Goal: Task Accomplishment & Management: Complete application form

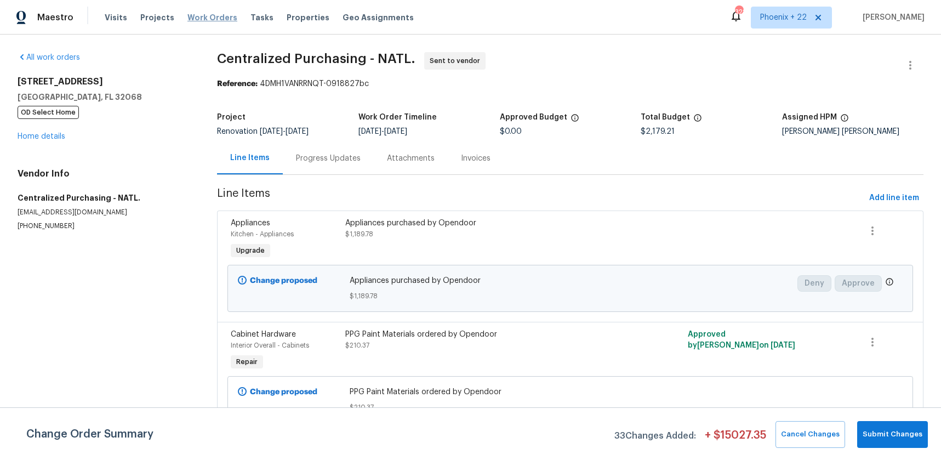
click at [196, 13] on span "Work Orders" at bounding box center [212, 17] width 50 height 11
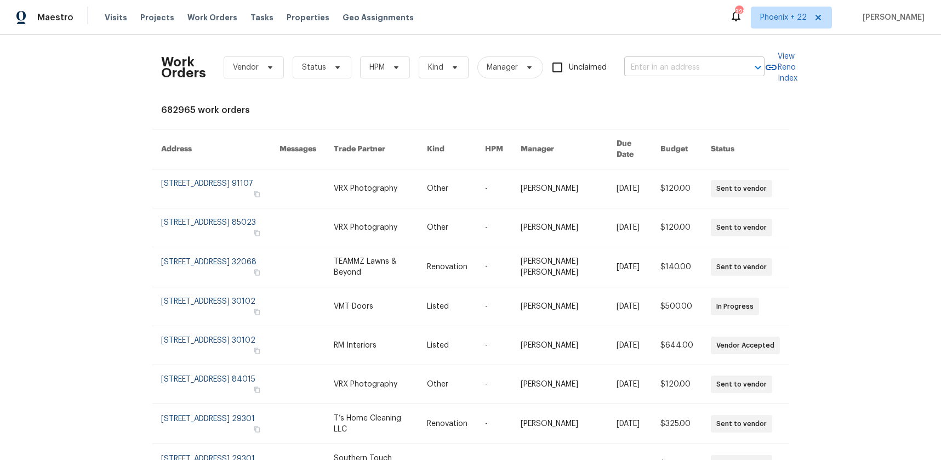
click at [701, 66] on input "text" at bounding box center [679, 67] width 110 height 17
paste input "[STREET_ADDRESS][PERSON_NAME]"
type input "[STREET_ADDRESS][PERSON_NAME]"
click at [789, 21] on span "Phoenix + 22" at bounding box center [783, 17] width 47 height 11
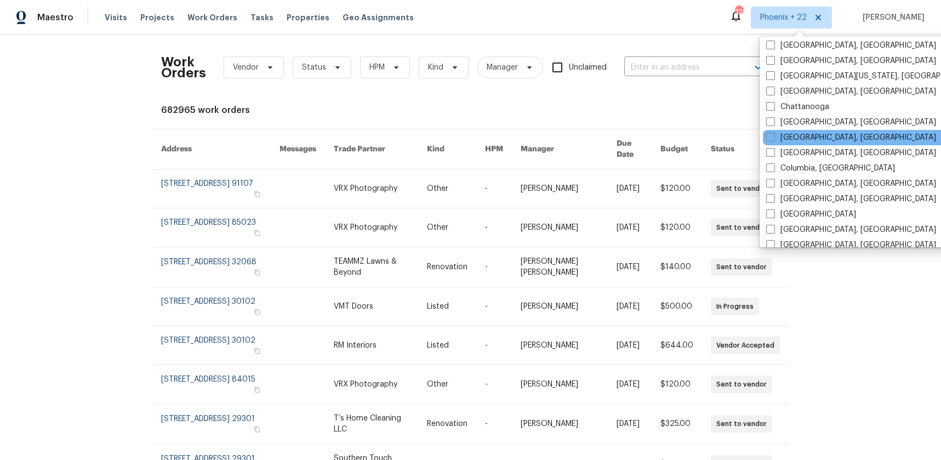
scroll to position [432, 0]
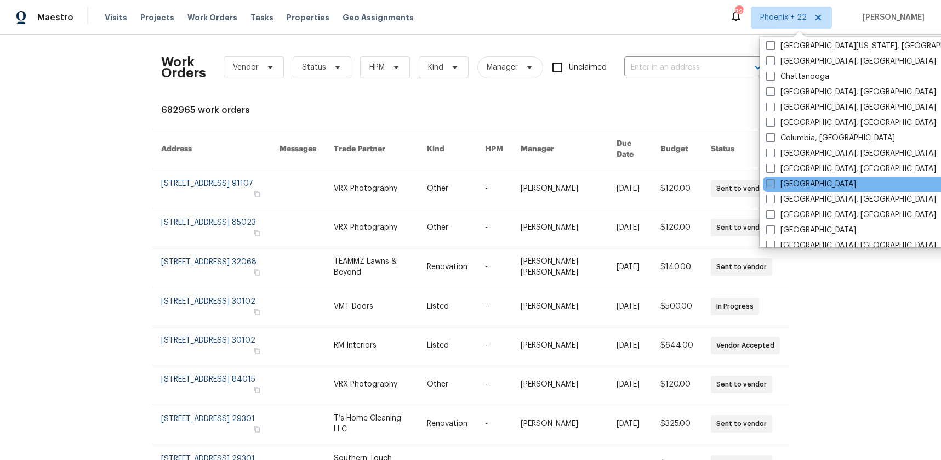
click at [795, 182] on label "[GEOGRAPHIC_DATA]" at bounding box center [811, 184] width 90 height 11
click at [773, 182] on input "[GEOGRAPHIC_DATA]" at bounding box center [769, 182] width 7 height 7
checkbox input "true"
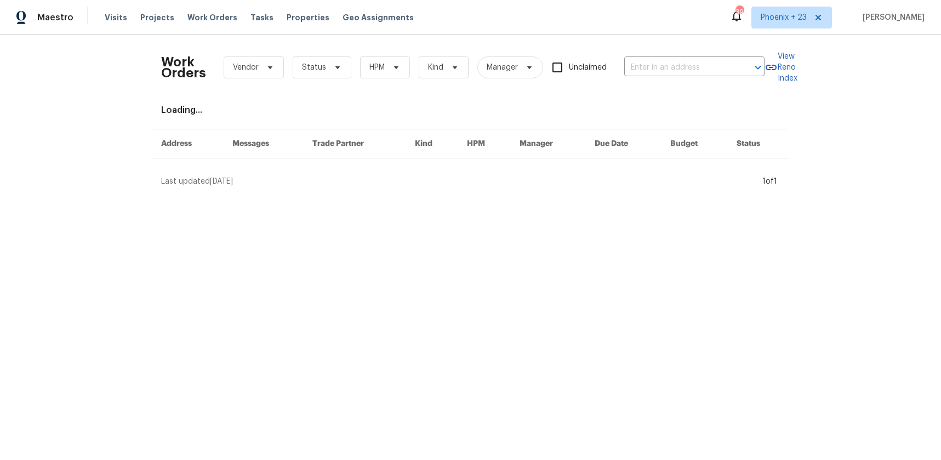
click at [700, 77] on div "Work Orders Vendor Status HPM Kind Manager Unclaimed ​" at bounding box center [462, 67] width 603 height 48
click at [695, 70] on input "text" at bounding box center [679, 67] width 110 height 17
paste input "[STREET_ADDRESS][PERSON_NAME]"
type input "[STREET_ADDRESS][PERSON_NAME]"
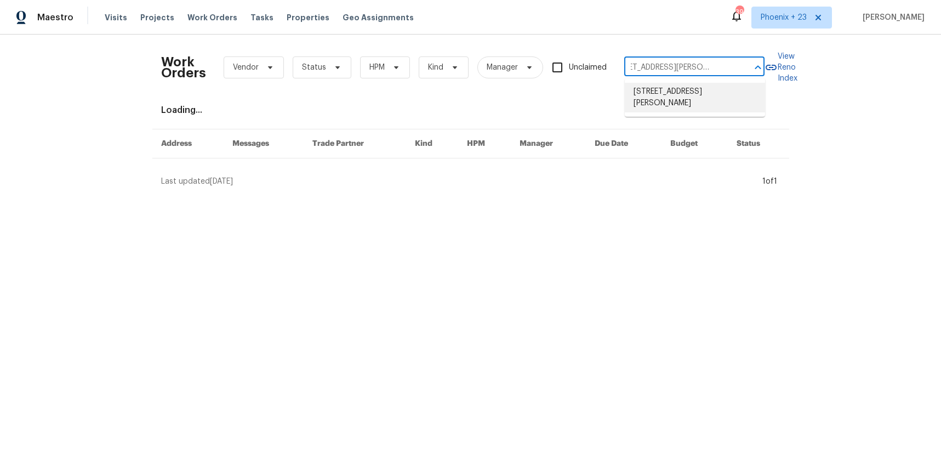
click at [692, 91] on li "[STREET_ADDRESS][PERSON_NAME]" at bounding box center [695, 98] width 140 height 30
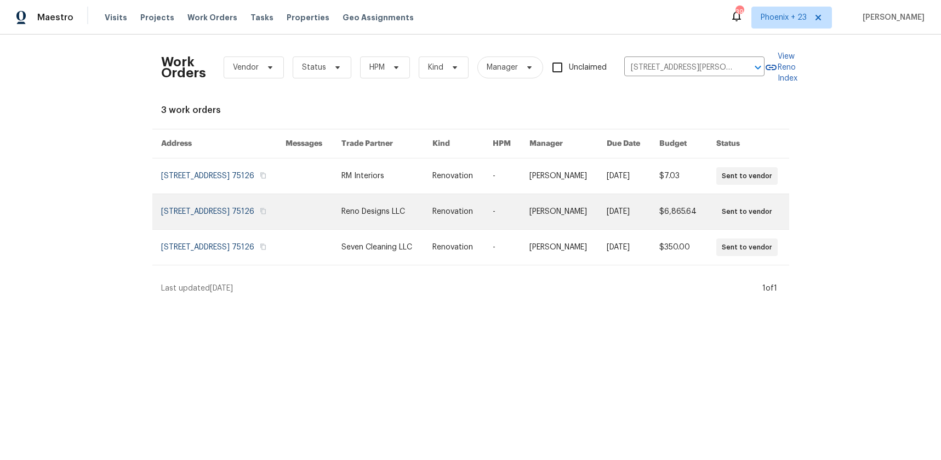
click at [341, 201] on link at bounding box center [313, 211] width 56 height 35
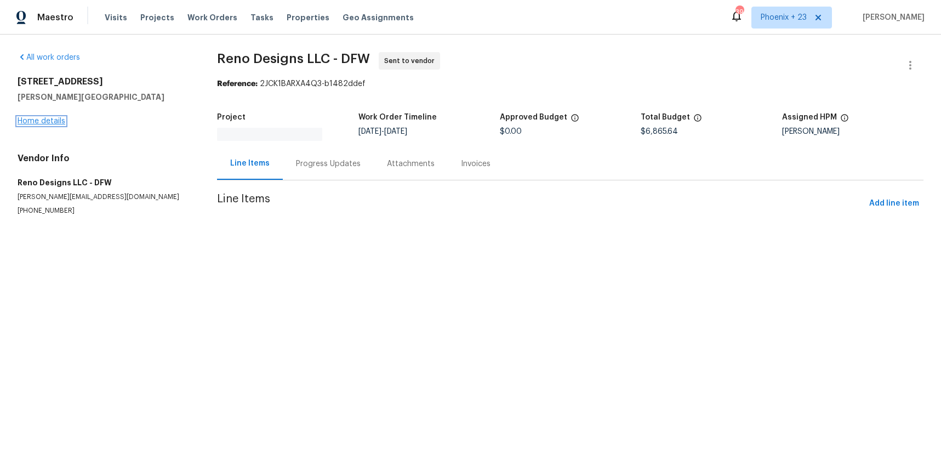
click at [58, 118] on div "All work orders [STREET_ADDRESS][PERSON_NAME] Home details Vendor Info Reno Des…" at bounding box center [470, 147] width 941 height 225
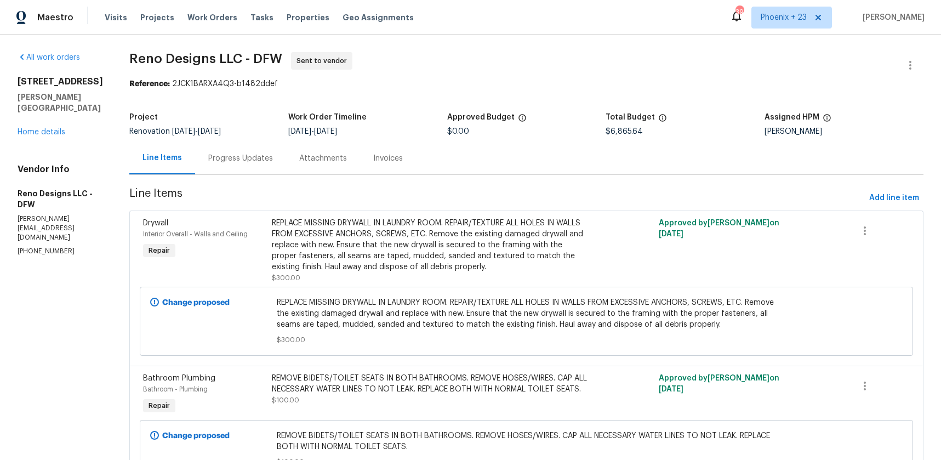
click at [35, 127] on div "[STREET_ADDRESS][PERSON_NAME] Home details" at bounding box center [60, 106] width 85 height 61
click at [35, 129] on link "Home details" at bounding box center [42, 132] width 48 height 8
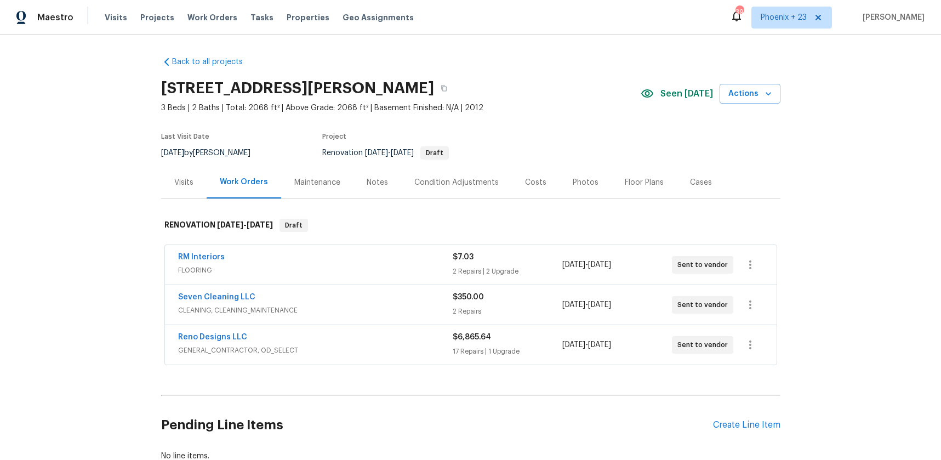
scroll to position [76, 0]
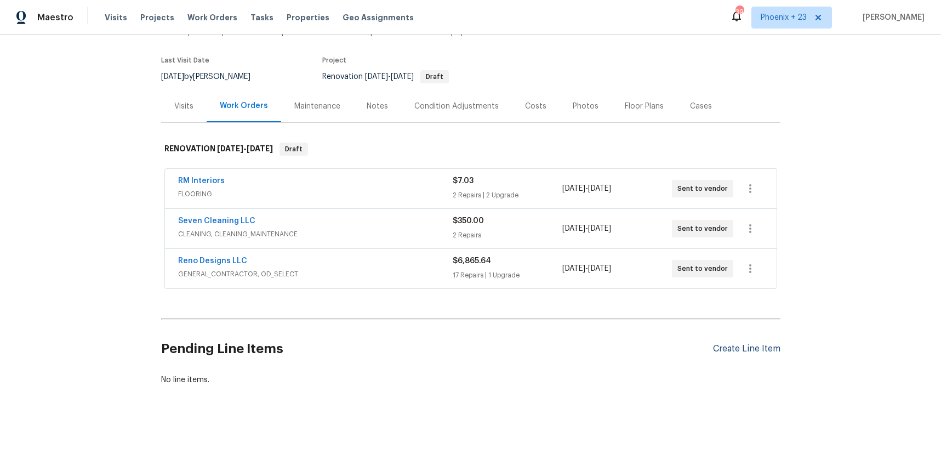
click at [738, 351] on div "Create Line Item" at bounding box center [746, 349] width 67 height 10
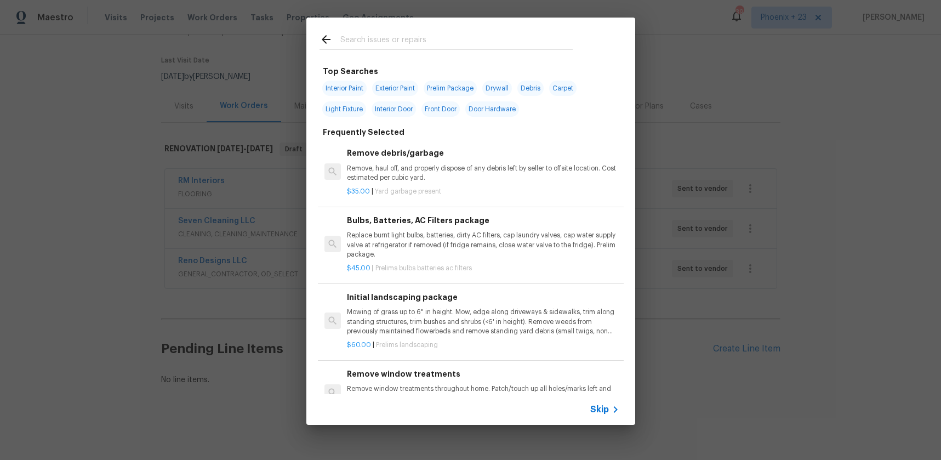
drag, startPoint x: 402, startPoint y: 29, endPoint x: 412, endPoint y: 46, distance: 19.6
click at [402, 30] on div at bounding box center [445, 39] width 279 height 43
click at [412, 46] on input "text" at bounding box center [456, 41] width 232 height 16
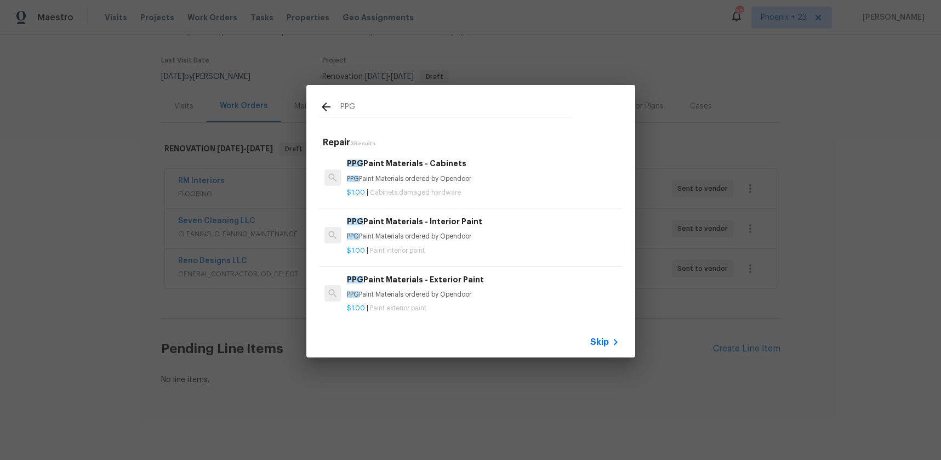
type input "PPG"
click at [482, 224] on h6 "PPG Paint Materials - Interior Paint" at bounding box center [483, 221] width 272 height 12
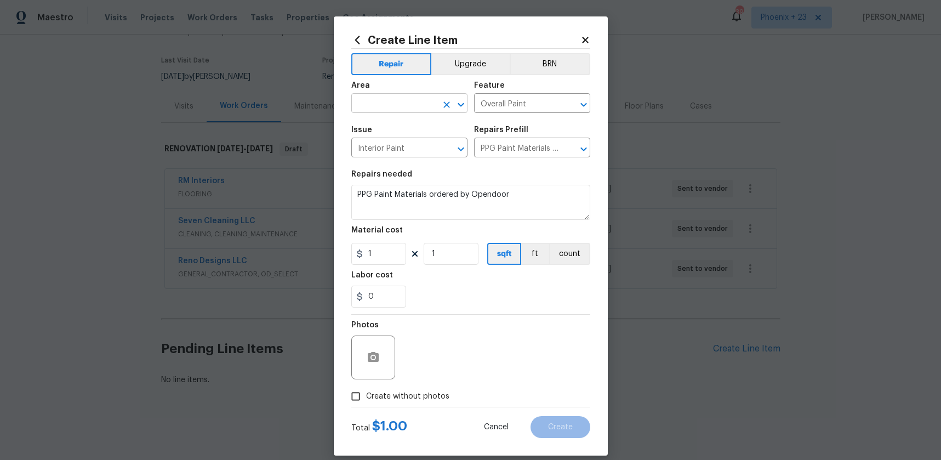
click at [403, 111] on input "text" at bounding box center [393, 104] width 85 height 17
click at [409, 157] on ul "Exterior Overall Interior Overall" at bounding box center [409, 137] width 116 height 45
drag, startPoint x: 408, startPoint y: 151, endPoint x: 409, endPoint y: 191, distance: 40.6
click at [408, 151] on li "Interior Overall" at bounding box center [409, 147] width 116 height 18
type input "Interior Overall"
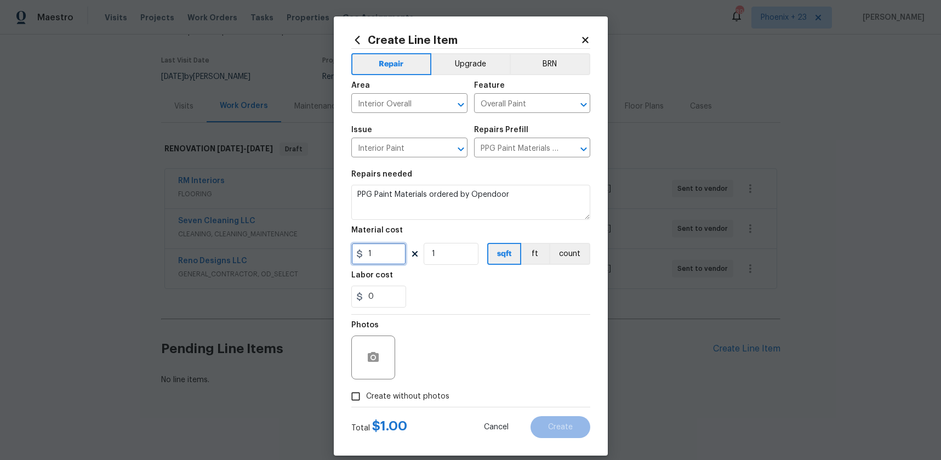
drag, startPoint x: 376, startPoint y: 251, endPoint x: 352, endPoint y: 245, distance: 24.7
click at [352, 245] on input "1" at bounding box center [378, 254] width 55 height 22
type input "1029.29"
drag, startPoint x: 376, startPoint y: 389, endPoint x: 403, endPoint y: 392, distance: 27.6
click at [379, 389] on label "Create without photos" at bounding box center [397, 396] width 104 height 21
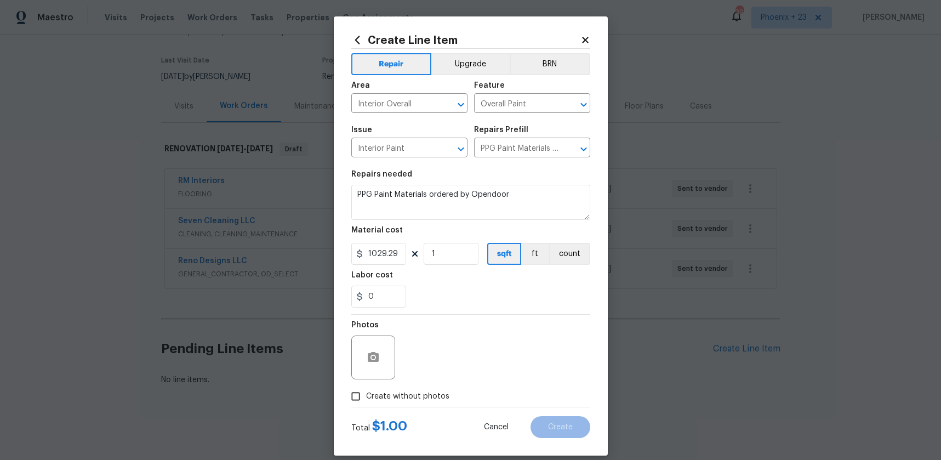
click at [366, 389] on input "Create without photos" at bounding box center [355, 396] width 21 height 21
checkbox input "true"
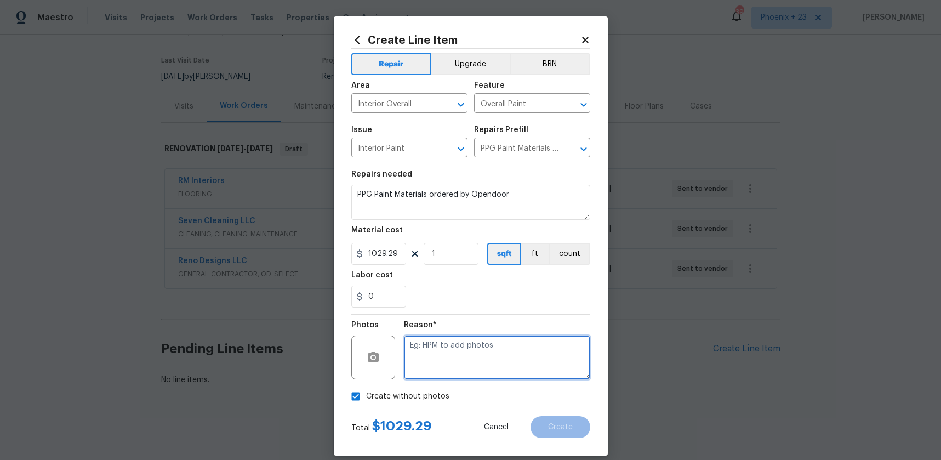
click at [426, 355] on textarea at bounding box center [497, 357] width 186 height 44
type textarea "NA"
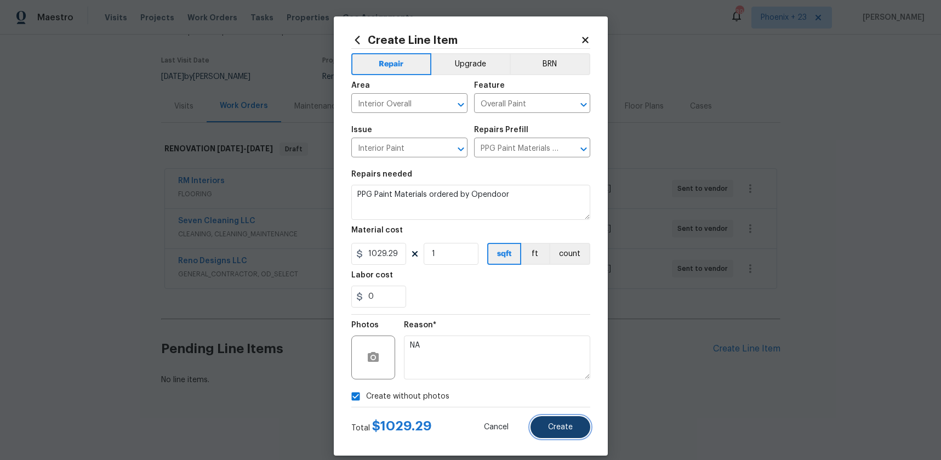
click at [567, 430] on span "Create" at bounding box center [560, 427] width 25 height 8
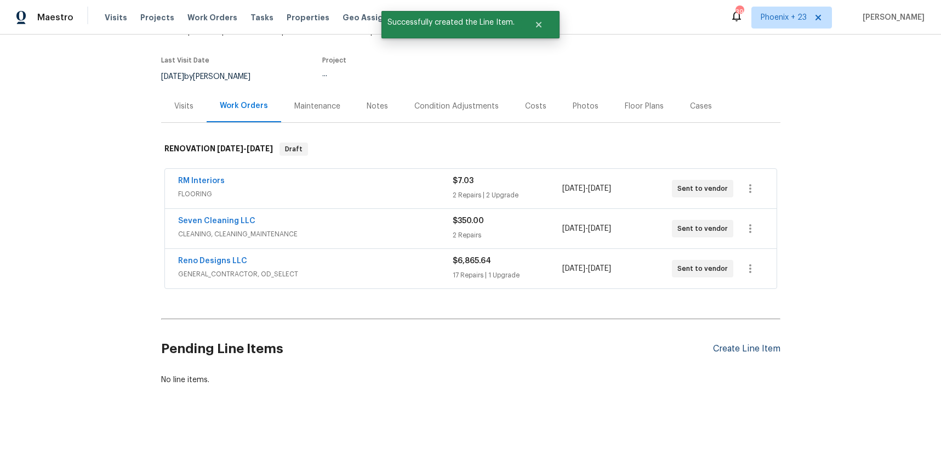
click at [740, 353] on div "Create Line Item" at bounding box center [746, 349] width 67 height 10
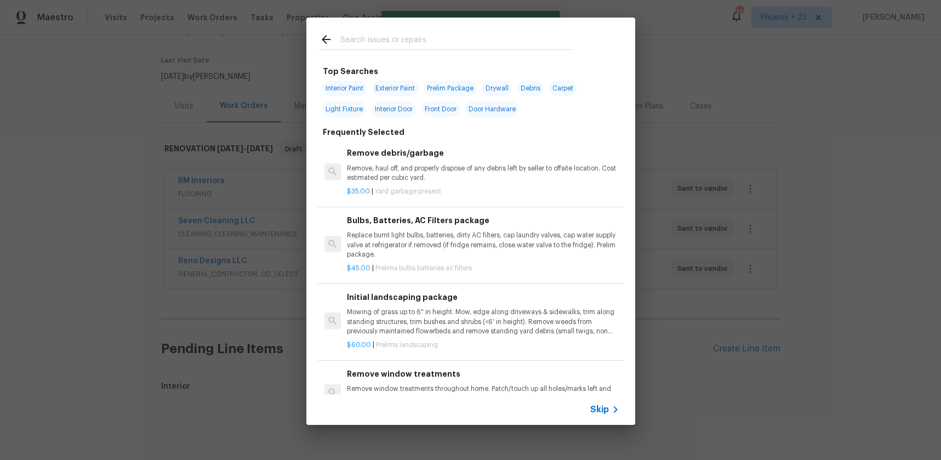
click at [480, 42] on input "text" at bounding box center [456, 41] width 232 height 16
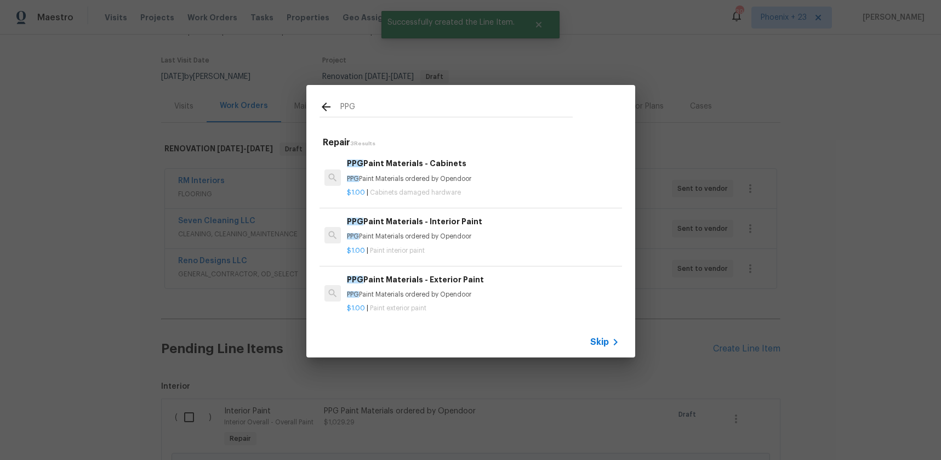
type input "PPG"
click at [501, 292] on p "PPG Paint Materials ordered by Opendoor" at bounding box center [483, 294] width 272 height 9
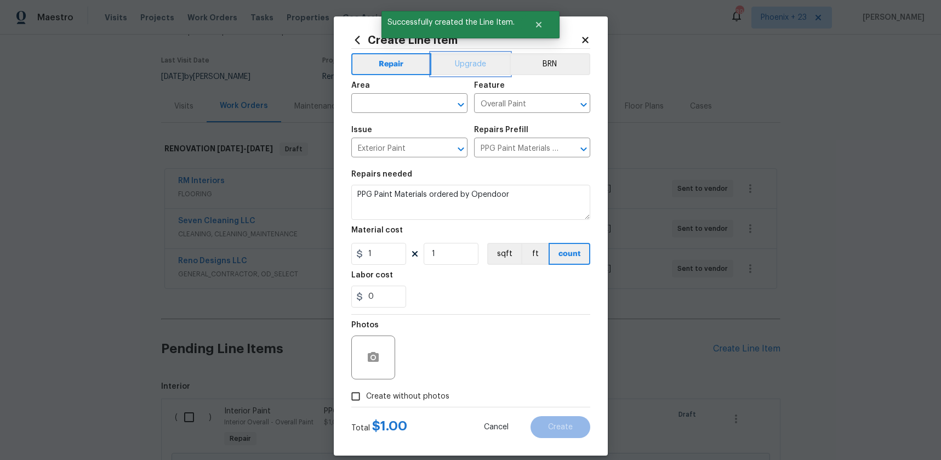
click at [453, 73] on button "Upgrade" at bounding box center [470, 64] width 78 height 22
click at [410, 104] on input "text" at bounding box center [393, 104] width 85 height 17
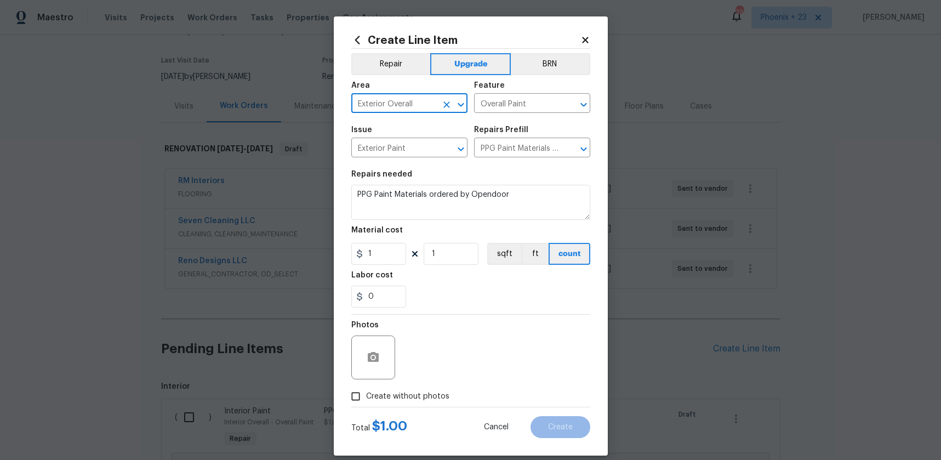
type input "Exterior Overall"
drag, startPoint x: 380, startPoint y: 252, endPoint x: 353, endPoint y: 250, distance: 27.4
click at [352, 250] on input "1" at bounding box center [378, 254] width 55 height 22
type input "198.67"
drag, startPoint x: 404, startPoint y: 392, endPoint x: 418, endPoint y: 385, distance: 15.9
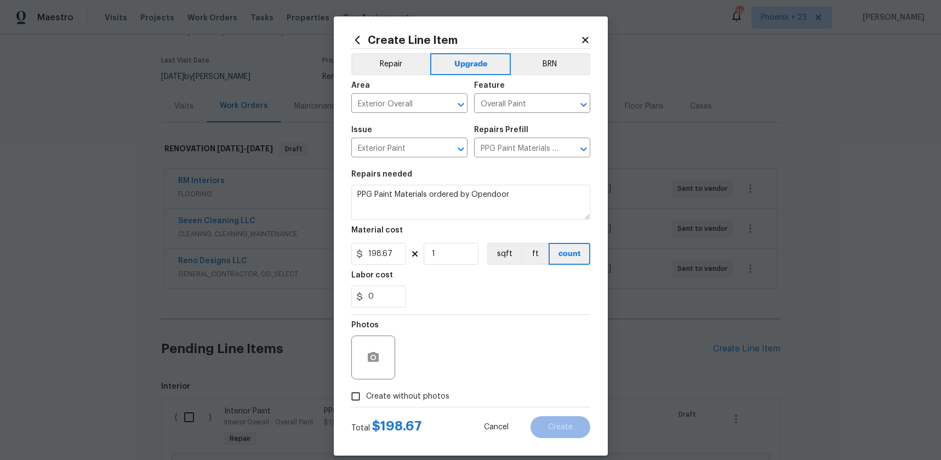
click at [404, 392] on span "Create without photos" at bounding box center [407, 397] width 83 height 12
click at [366, 392] on input "Create without photos" at bounding box center [355, 396] width 21 height 21
checkbox input "true"
click at [438, 364] on textarea at bounding box center [497, 357] width 186 height 44
type textarea "NA"
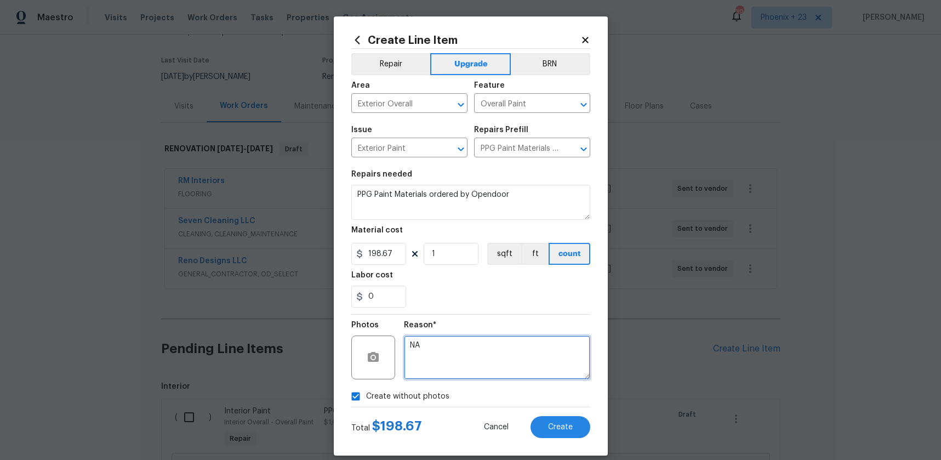
scroll to position [12, 0]
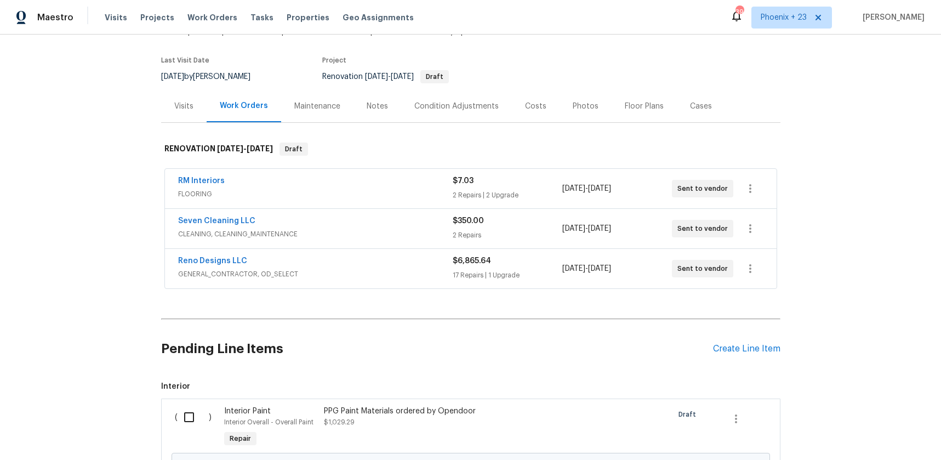
click at [583, 422] on div at bounding box center [620, 427] width 100 height 50
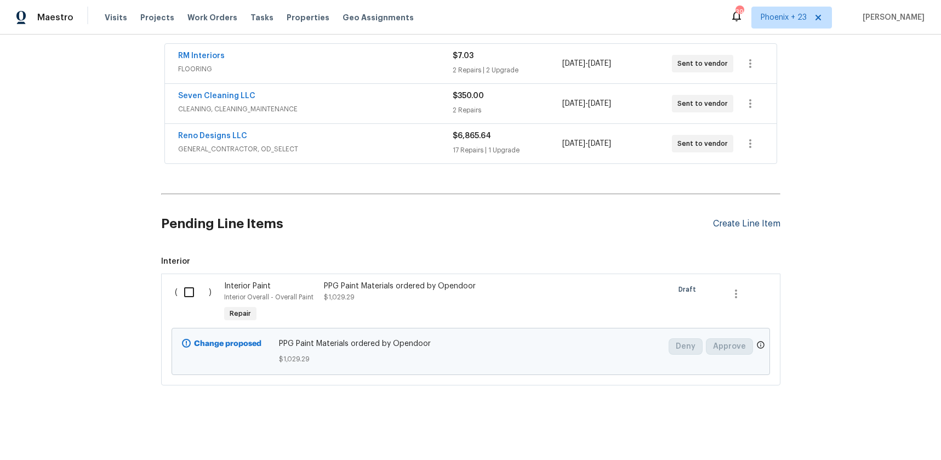
click at [722, 222] on div "Create Line Item" at bounding box center [746, 224] width 67 height 10
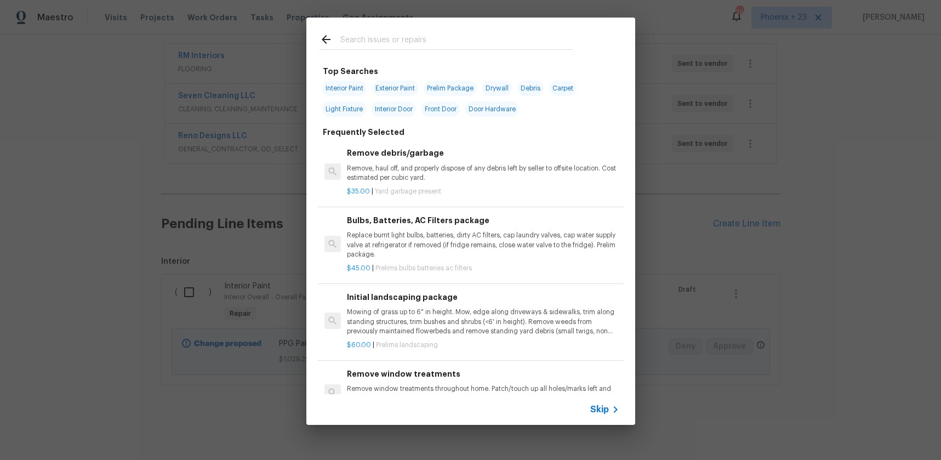
click at [448, 41] on input "text" at bounding box center [456, 41] width 232 height 16
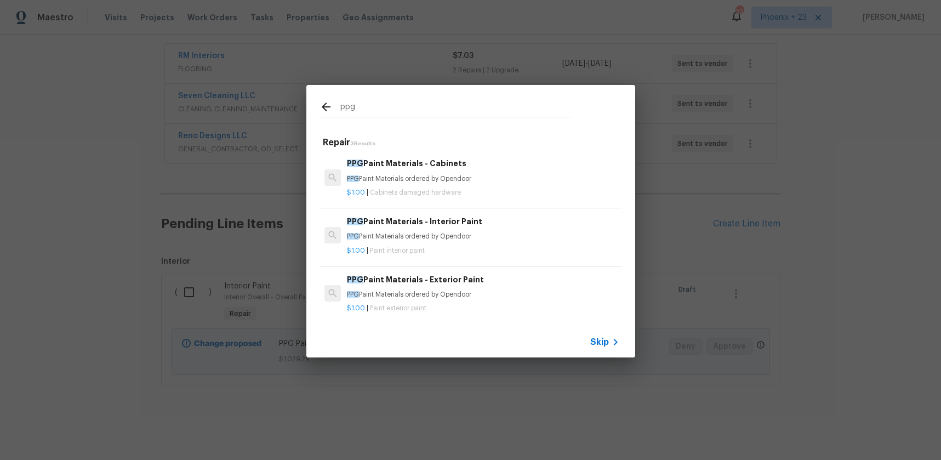
scroll to position [1, 0]
type input "ppg"
click at [504, 282] on h6 "PPG Paint Materials - Exterior Paint" at bounding box center [483, 279] width 272 height 12
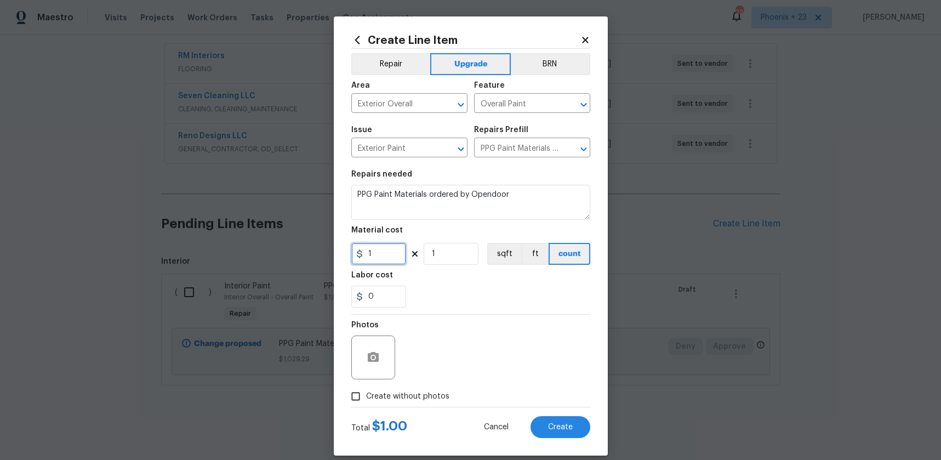
drag, startPoint x: 391, startPoint y: 253, endPoint x: 345, endPoint y: 252, distance: 45.5
click at [345, 252] on div "Create Line Item Repair Upgrade BRN Area Exterior Overall ​ Feature Overall Pai…" at bounding box center [471, 235] width 274 height 439
type input "198.67"
click at [406, 399] on span "Create without photos" at bounding box center [407, 397] width 83 height 12
click at [366, 399] on input "Create without photos" at bounding box center [355, 396] width 21 height 21
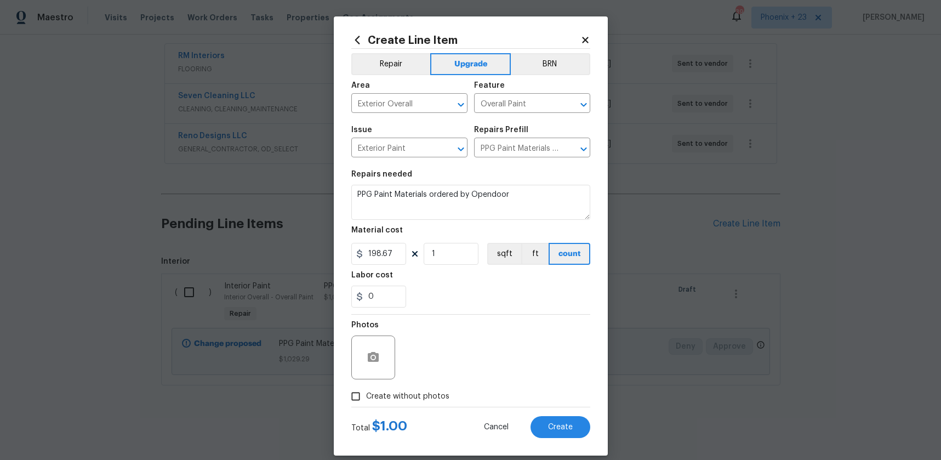
checkbox input "true"
click at [441, 362] on textarea "NA" at bounding box center [497, 357] width 186 height 44
drag, startPoint x: 544, startPoint y: 428, endPoint x: 543, endPoint y: 443, distance: 14.9
click at [544, 428] on button "Create" at bounding box center [560, 427] width 60 height 22
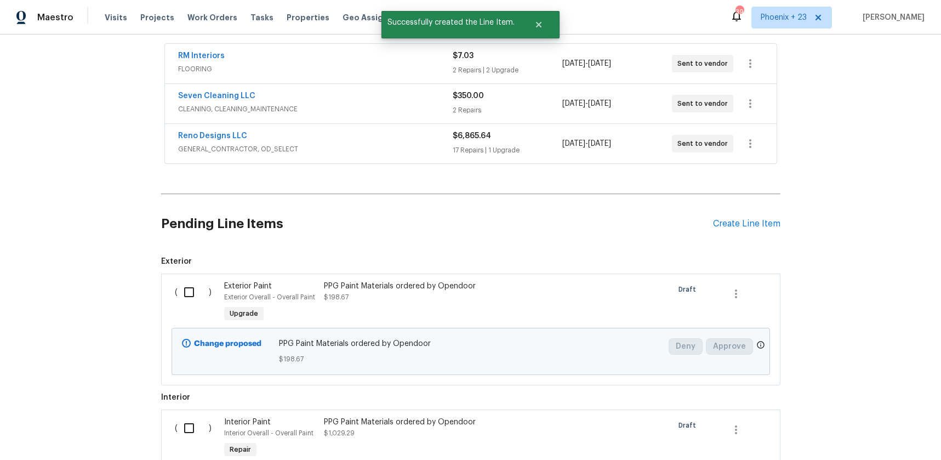
click at [187, 300] on input "checkbox" at bounding box center [193, 292] width 31 height 23
checkbox input "true"
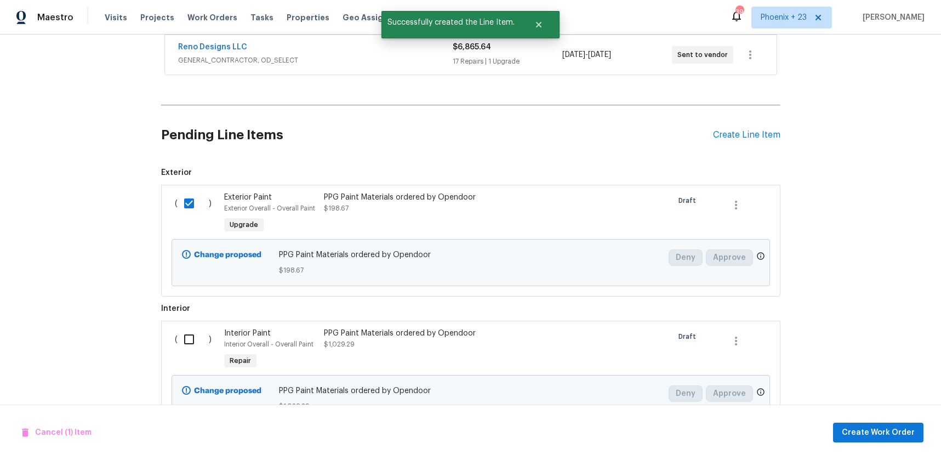
scroll to position [321, 0]
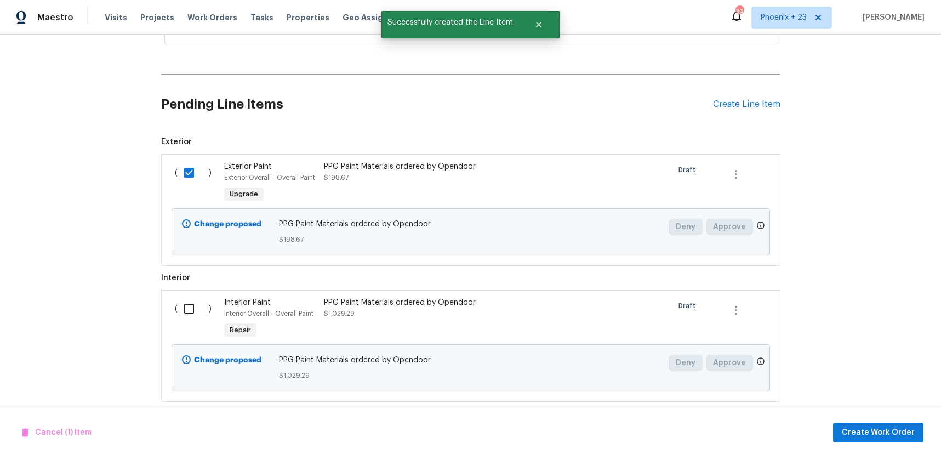
click at [195, 303] on input "checkbox" at bounding box center [193, 308] width 31 height 23
checkbox input "true"
click at [826, 420] on div "Cancel (2) Items Create Work Order" at bounding box center [470, 432] width 941 height 56
click at [851, 428] on span "Create Work Order" at bounding box center [878, 433] width 73 height 14
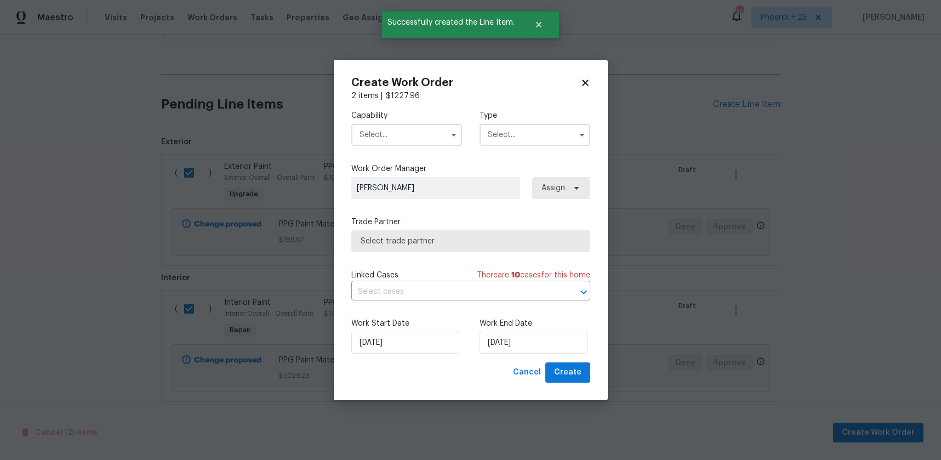
click at [425, 137] on input "text" at bounding box center [406, 135] width 111 height 22
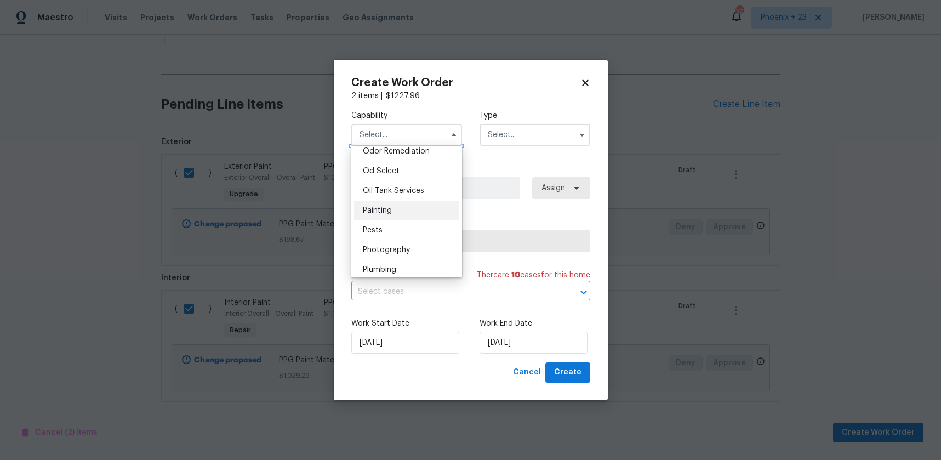
scroll to position [872, 0]
click at [389, 209] on span "Painting" at bounding box center [377, 207] width 29 height 8
type input "Painting"
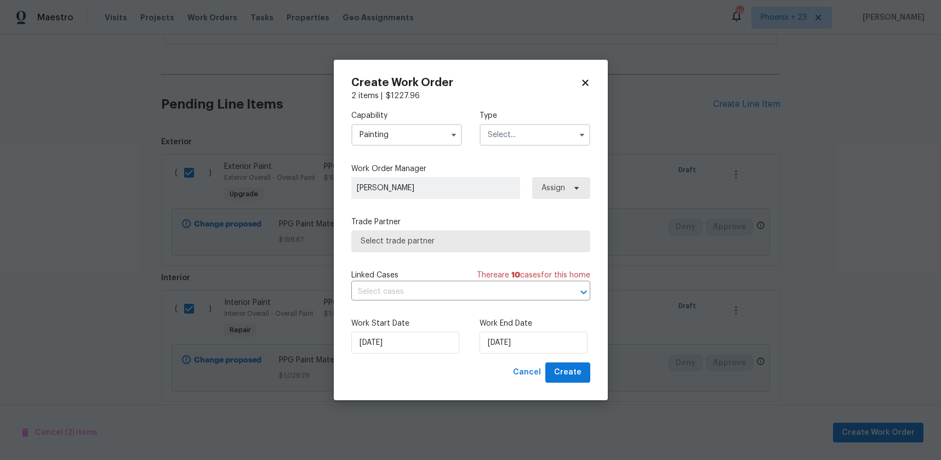
click at [544, 138] on input "text" at bounding box center [534, 135] width 111 height 22
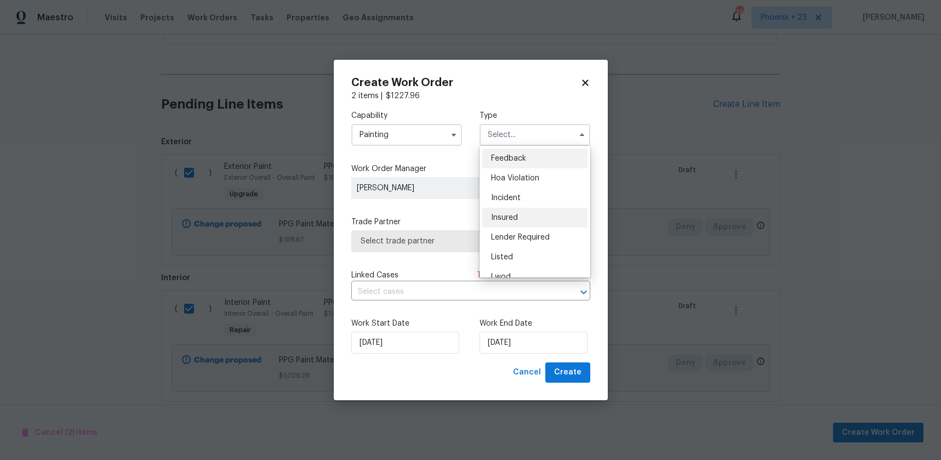
scroll to position [130, 0]
click at [537, 203] on div "Renovation" at bounding box center [534, 206] width 105 height 20
type input "Renovation"
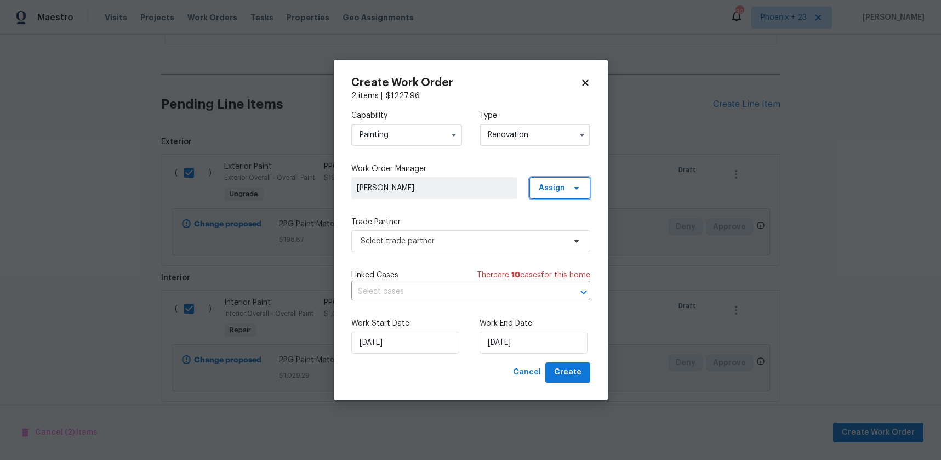
click at [552, 187] on span "Assign" at bounding box center [552, 187] width 26 height 11
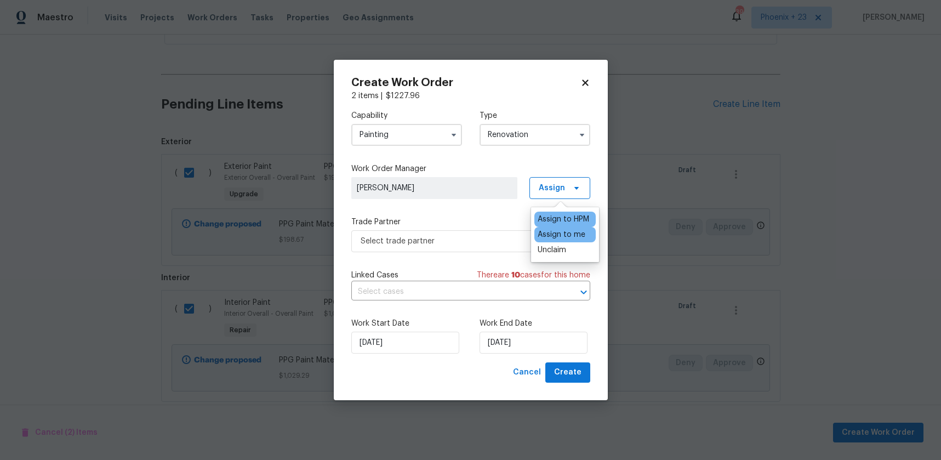
click at [552, 227] on div "Assign to me" at bounding box center [564, 234] width 61 height 15
click at [552, 230] on div "Assign to me" at bounding box center [562, 234] width 48 height 11
click at [484, 239] on span "Select trade partner" at bounding box center [463, 241] width 204 height 11
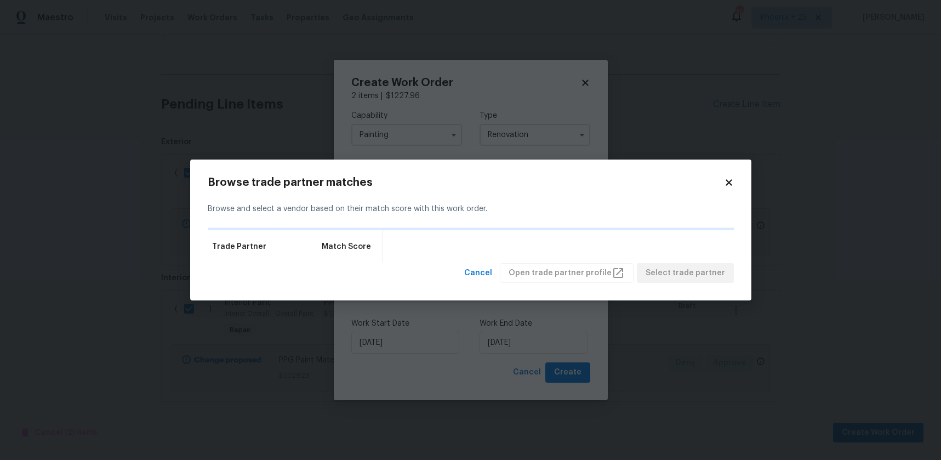
click at [730, 183] on icon at bounding box center [729, 182] width 6 height 6
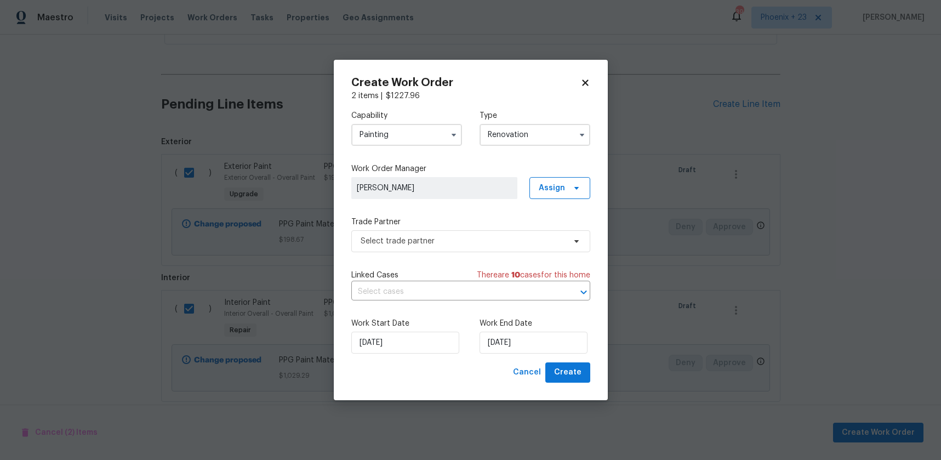
click at [426, 253] on div "Capability Painting Type Renovation Work Order Manager [PERSON_NAME] Assign Tra…" at bounding box center [470, 231] width 239 height 261
click at [425, 248] on span "Select trade partner" at bounding box center [470, 241] width 239 height 22
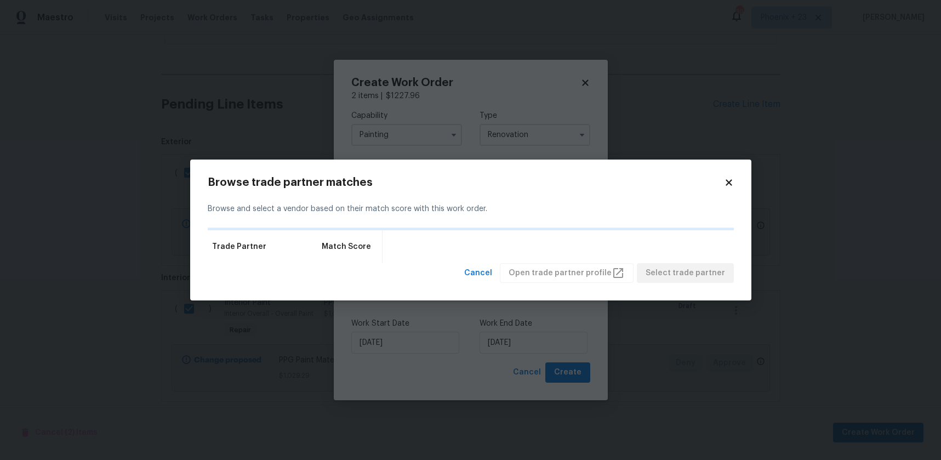
click at [728, 184] on icon at bounding box center [729, 183] width 10 height 10
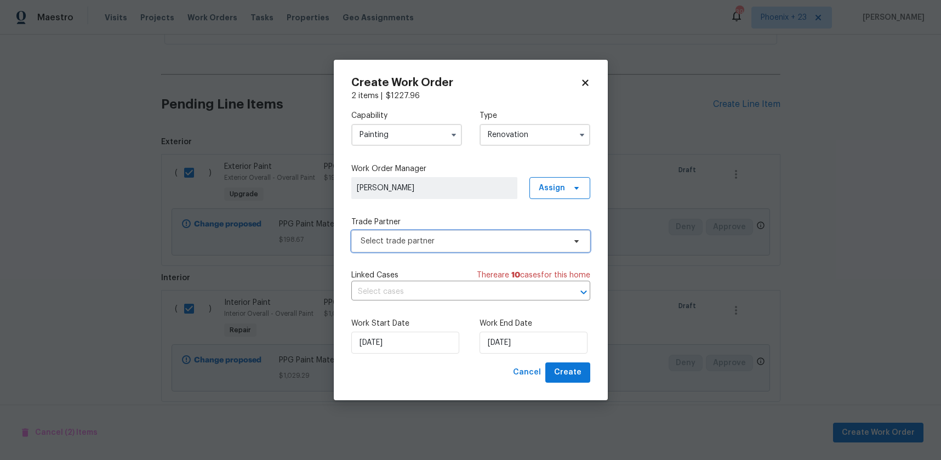
click at [392, 241] on span "Select trade partner" at bounding box center [463, 241] width 204 height 11
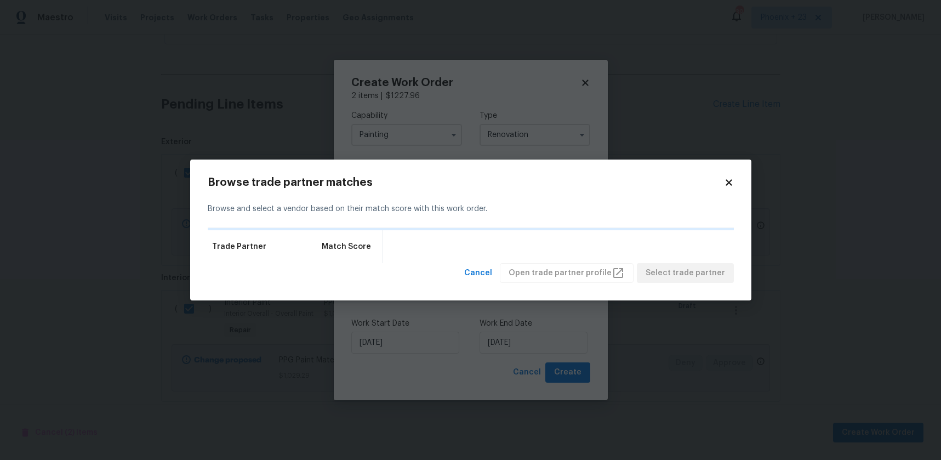
click at [734, 182] on div "Browse trade partner matches Browse and select a vendor based on their match sc…" at bounding box center [470, 229] width 561 height 141
click at [732, 183] on icon at bounding box center [729, 183] width 10 height 10
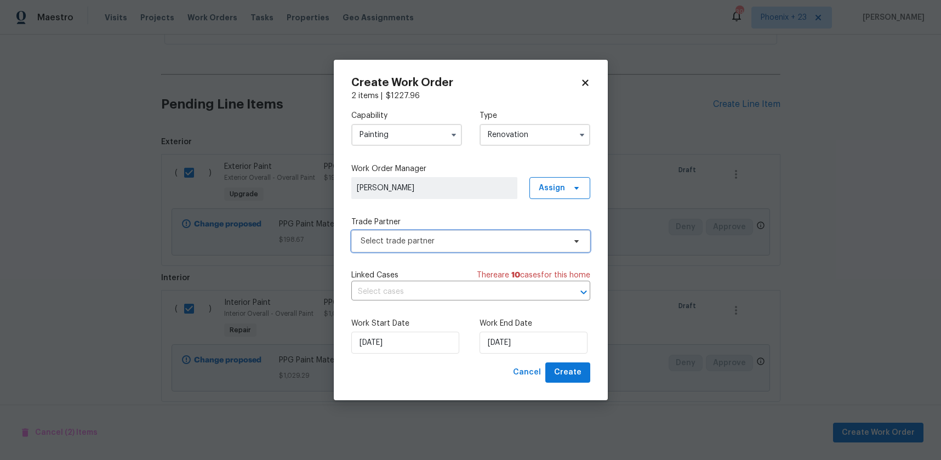
click at [427, 241] on span "Select trade partner" at bounding box center [463, 241] width 204 height 11
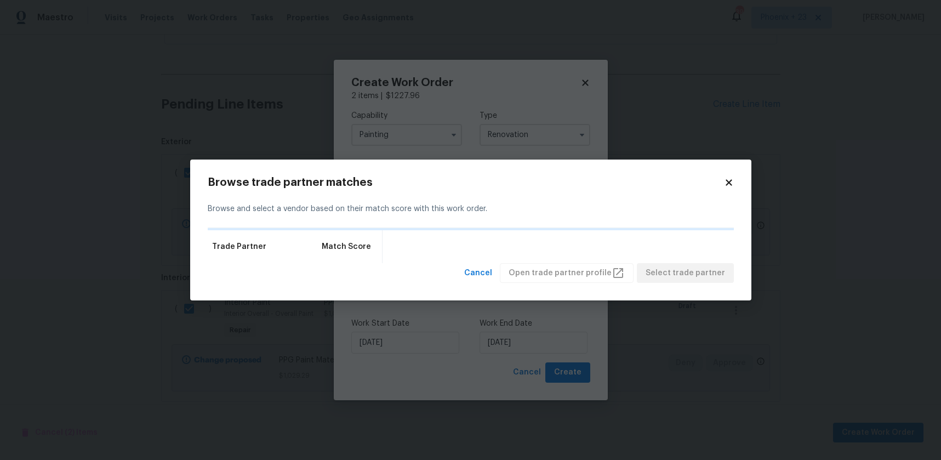
click at [724, 180] on icon at bounding box center [729, 183] width 10 height 10
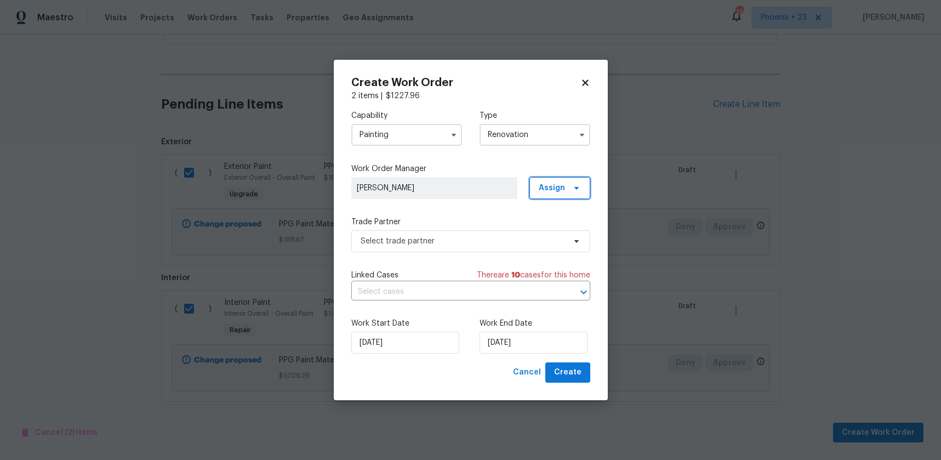
click at [539, 189] on span "Assign" at bounding box center [559, 188] width 61 height 22
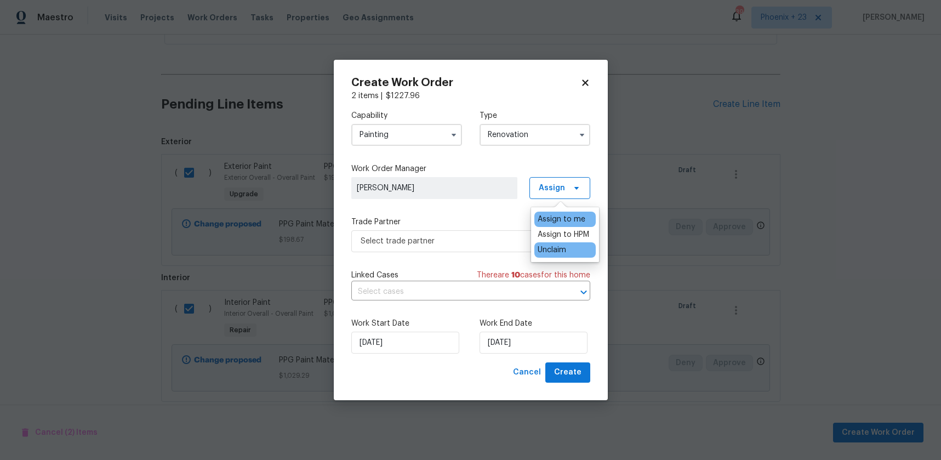
click at [543, 254] on div "Unclaim" at bounding box center [552, 249] width 28 height 11
click at [548, 182] on span "Assign" at bounding box center [552, 187] width 26 height 11
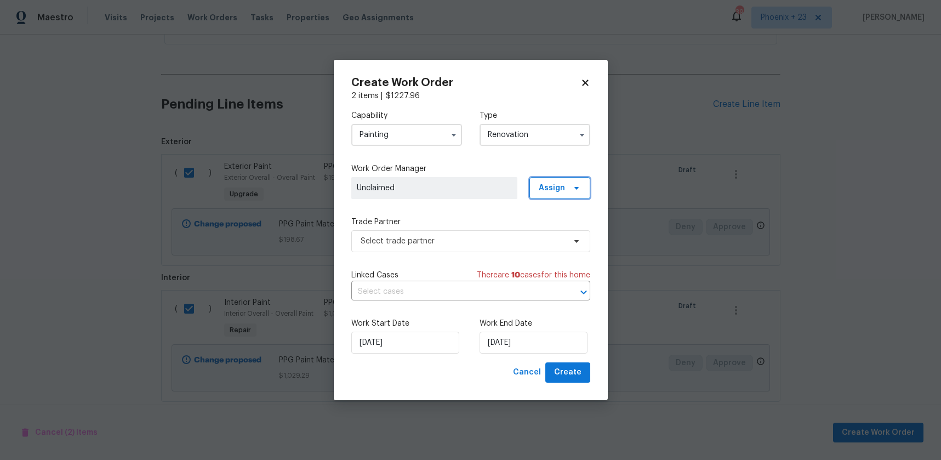
click at [549, 190] on span "Assign" at bounding box center [552, 187] width 26 height 11
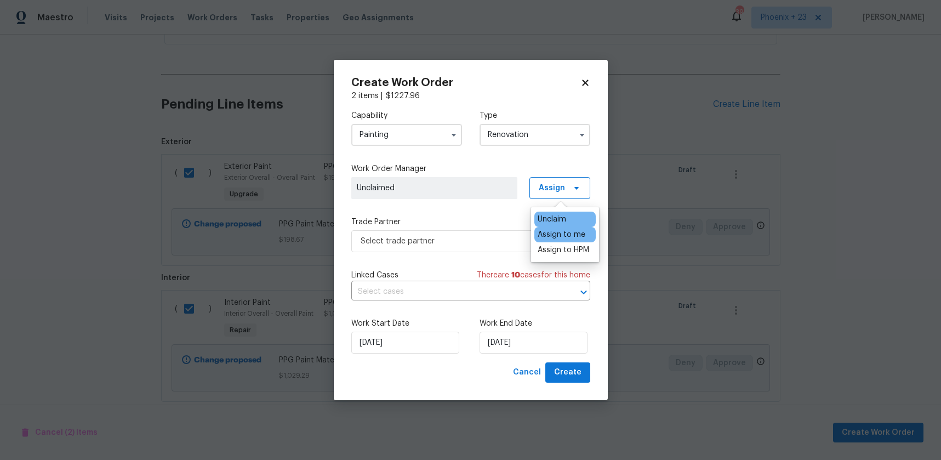
click at [554, 239] on div "Assign to me" at bounding box center [562, 234] width 48 height 11
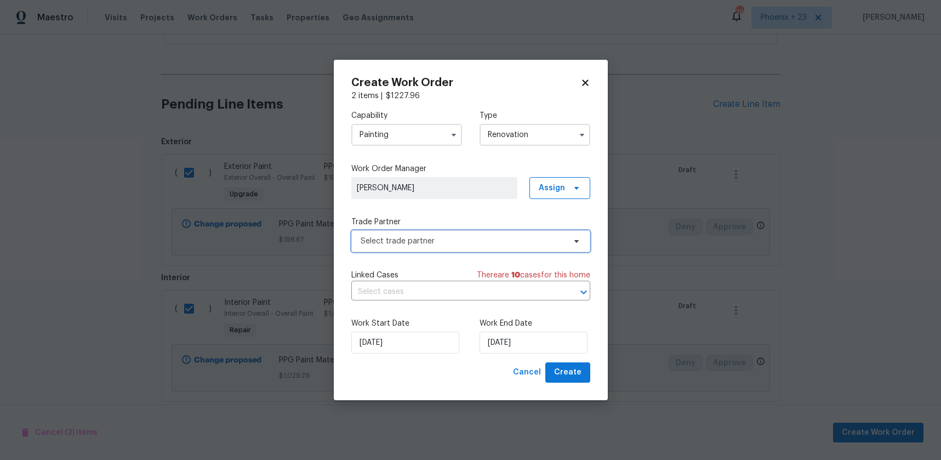
click at [479, 239] on span "Select trade partner" at bounding box center [463, 241] width 204 height 11
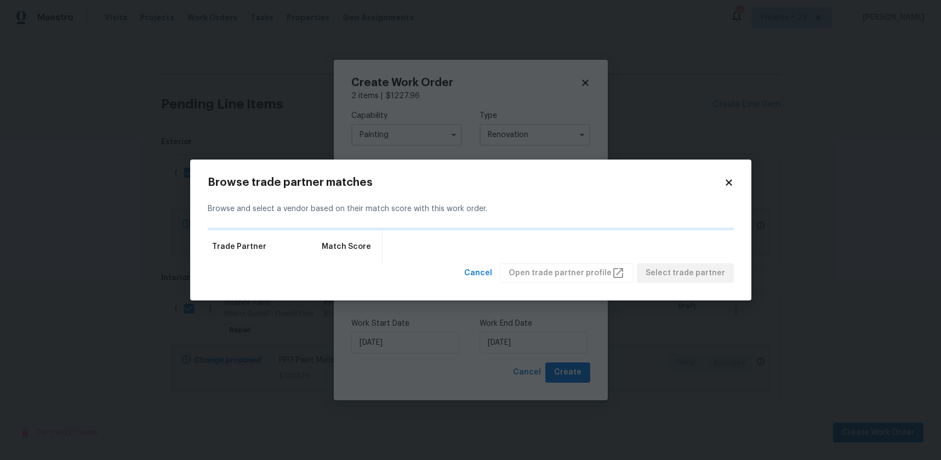
click at [730, 178] on icon at bounding box center [729, 183] width 10 height 10
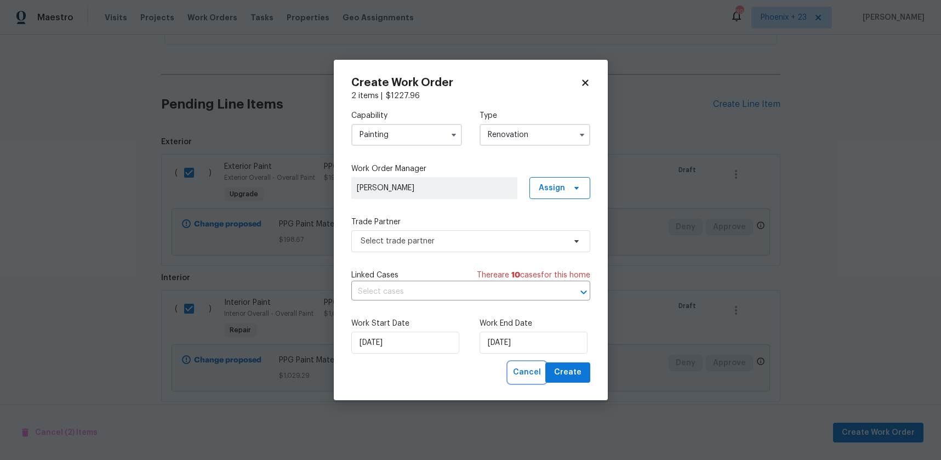
click at [527, 370] on span "Cancel" at bounding box center [527, 373] width 28 height 14
checkbox input "false"
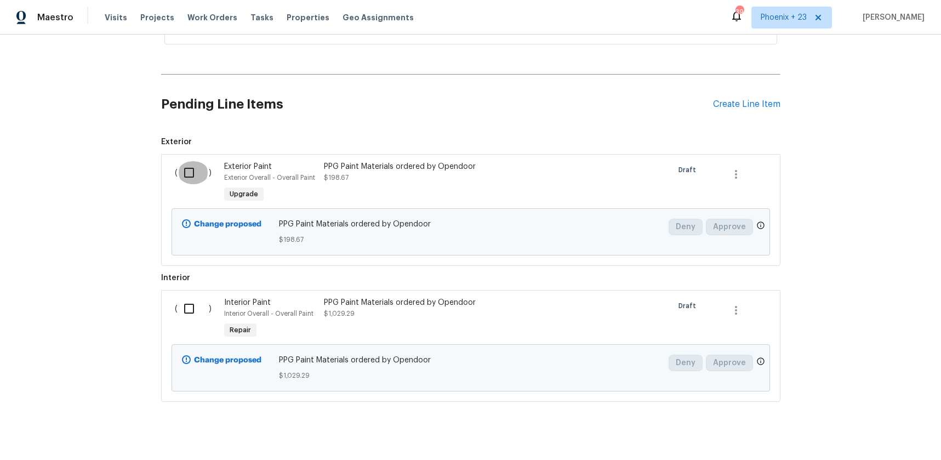
drag, startPoint x: 179, startPoint y: 164, endPoint x: 185, endPoint y: 248, distance: 84.1
click at [180, 164] on input "checkbox" at bounding box center [193, 172] width 31 height 23
checkbox input "true"
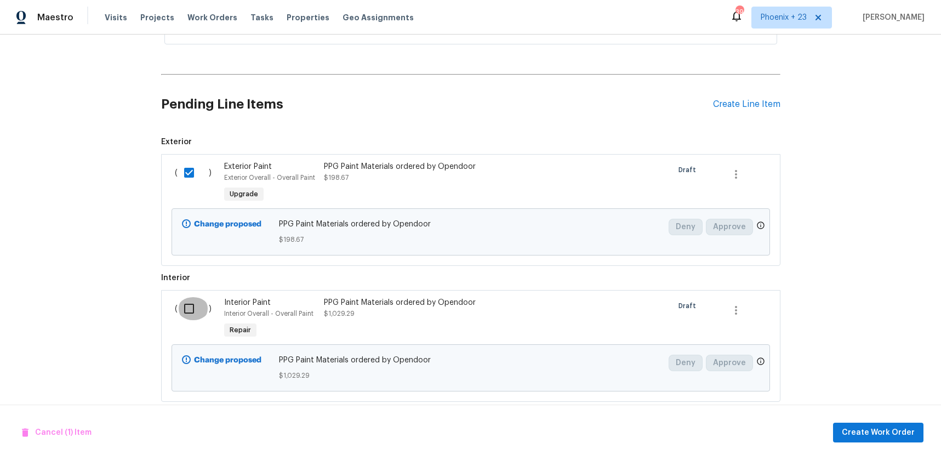
drag, startPoint x: 191, startPoint y: 314, endPoint x: 502, endPoint y: 390, distance: 320.3
click at [191, 314] on input "checkbox" at bounding box center [193, 308] width 31 height 23
checkbox input "true"
drag, startPoint x: 915, startPoint y: 434, endPoint x: 909, endPoint y: 433, distance: 6.7
click at [909, 433] on button "Create Work Order" at bounding box center [878, 432] width 90 height 20
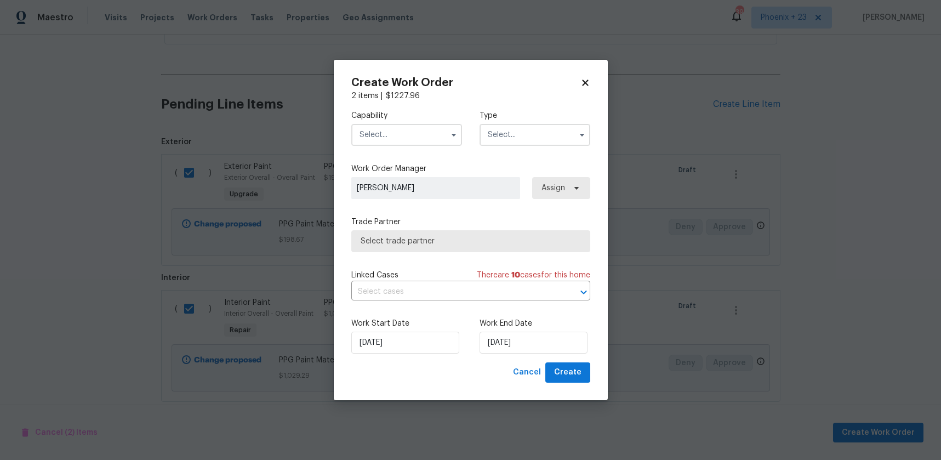
click at [421, 134] on input "text" at bounding box center [406, 135] width 111 height 22
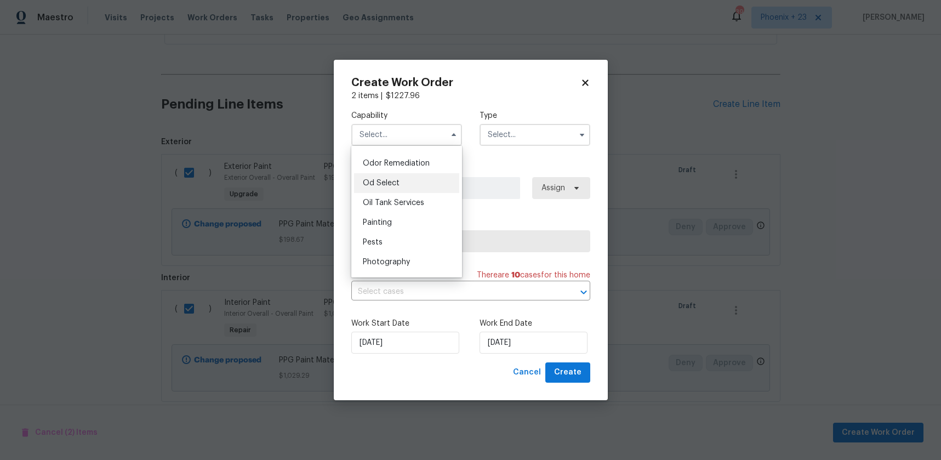
scroll to position [861, 0]
click at [389, 215] on span "Painting" at bounding box center [377, 218] width 29 height 8
type input "Painting"
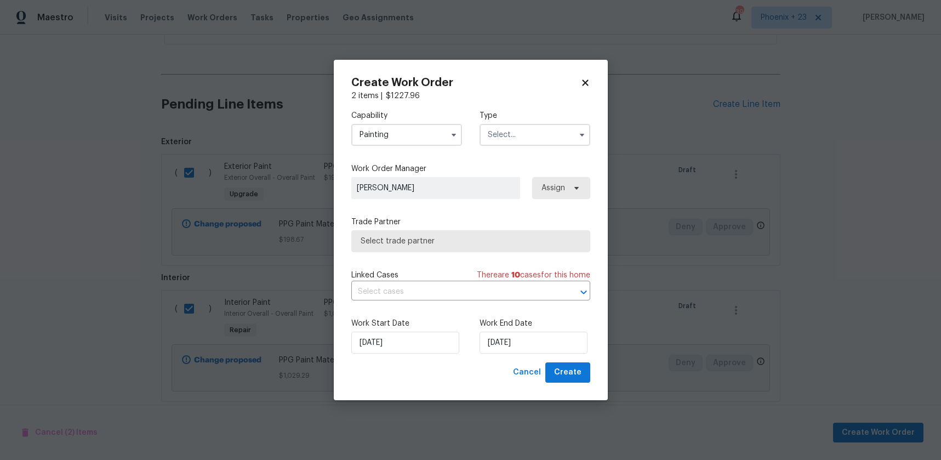
drag, startPoint x: 500, startPoint y: 128, endPoint x: 502, endPoint y: 137, distance: 9.5
click at [500, 128] on input "text" at bounding box center [534, 135] width 111 height 22
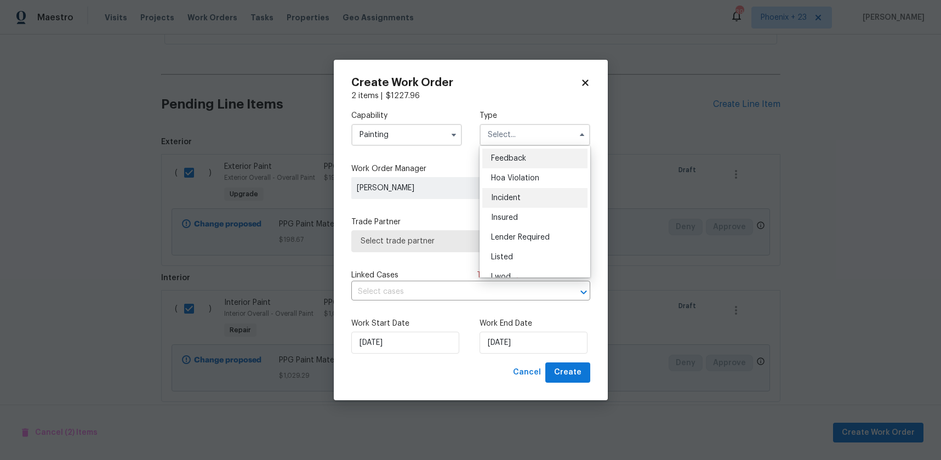
scroll to position [130, 0]
click at [517, 207] on span "Renovation" at bounding box center [511, 206] width 41 height 8
type input "Renovation"
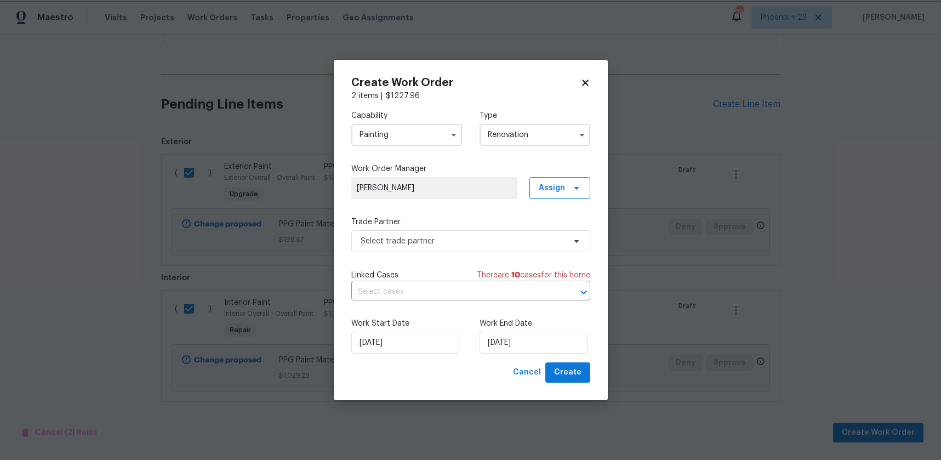
scroll to position [0, 0]
click at [565, 182] on span "Assign" at bounding box center [559, 188] width 61 height 22
click at [552, 237] on div "Assign to me" at bounding box center [562, 234] width 48 height 11
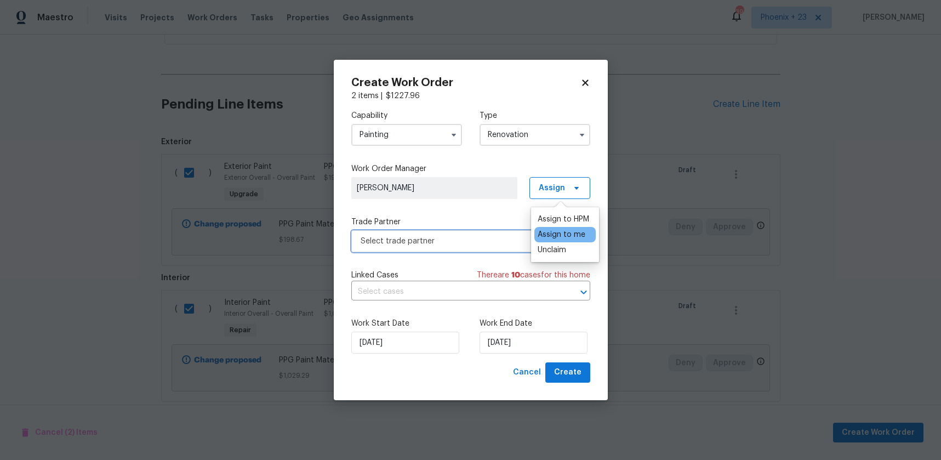
click at [450, 236] on span "Select trade partner" at bounding box center [463, 241] width 204 height 11
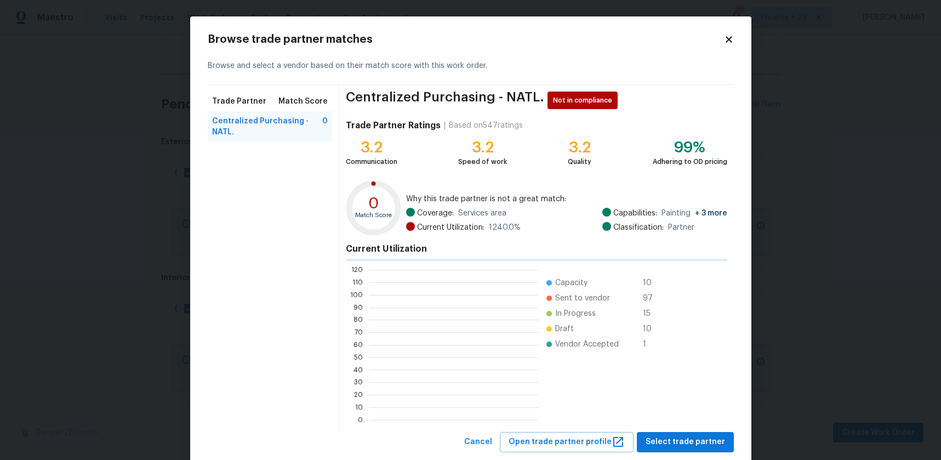
scroll to position [153, 169]
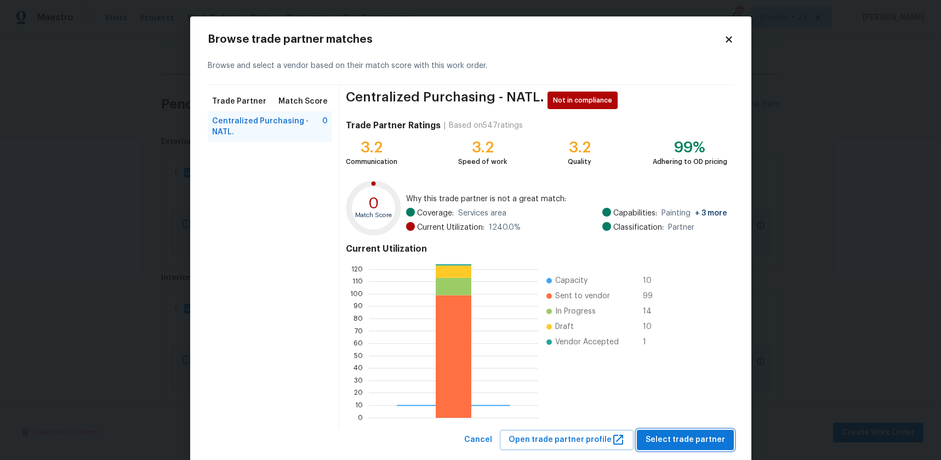
click at [673, 442] on span "Select trade partner" at bounding box center [685, 440] width 79 height 14
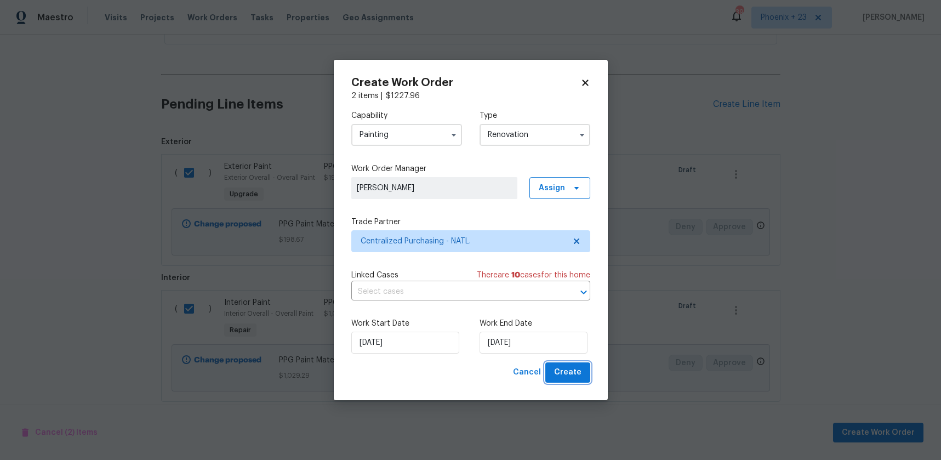
click at [579, 374] on span "Create" at bounding box center [567, 373] width 27 height 14
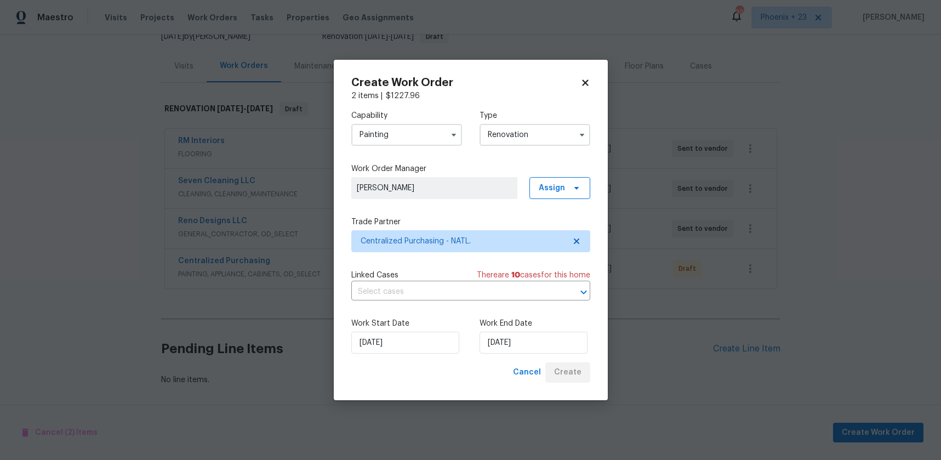
scroll to position [116, 0]
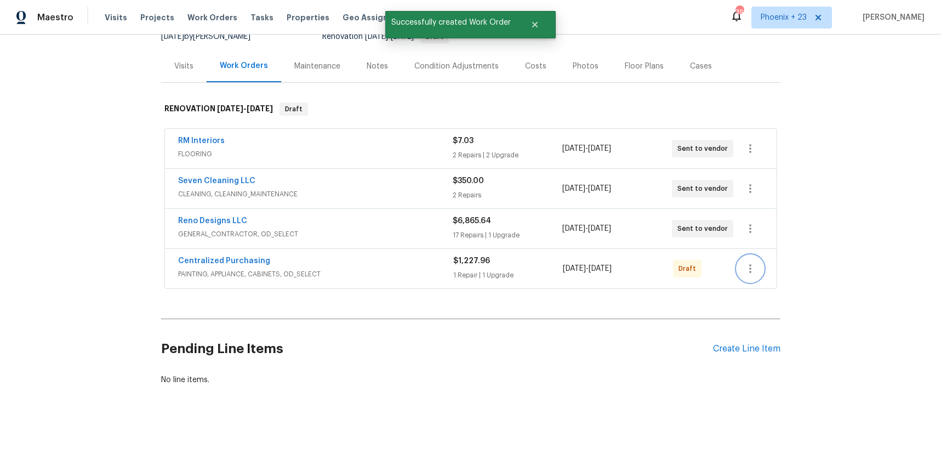
click at [747, 273] on icon "button" at bounding box center [750, 268] width 13 height 13
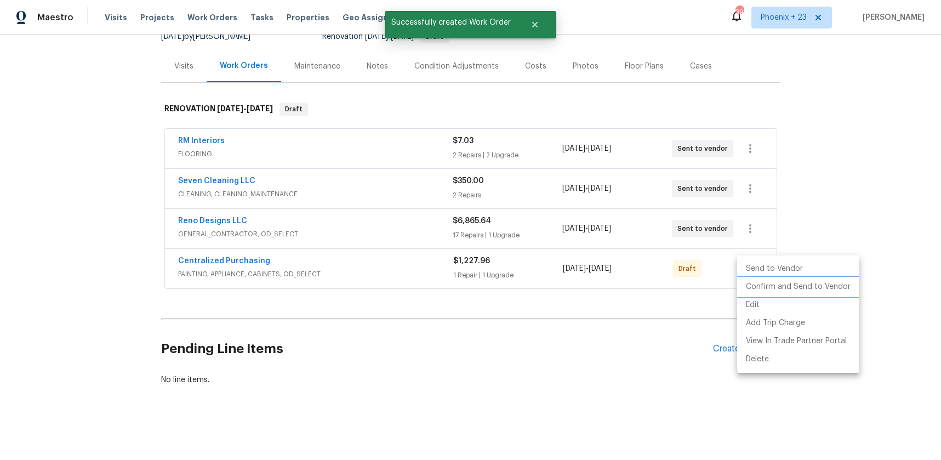
click at [750, 282] on li "Confirm and Send to Vendor" at bounding box center [798, 287] width 122 height 18
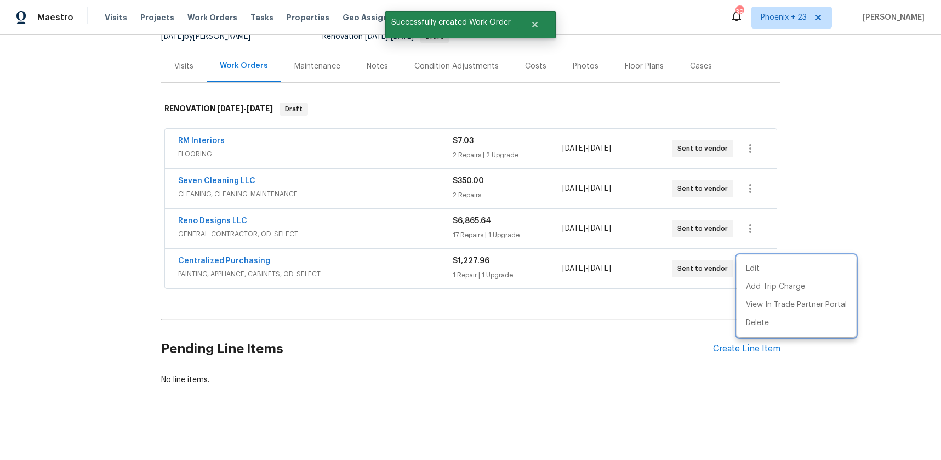
drag, startPoint x: 265, startPoint y: 266, endPoint x: 202, endPoint y: 260, distance: 62.8
click at [260, 266] on div at bounding box center [470, 230] width 941 height 460
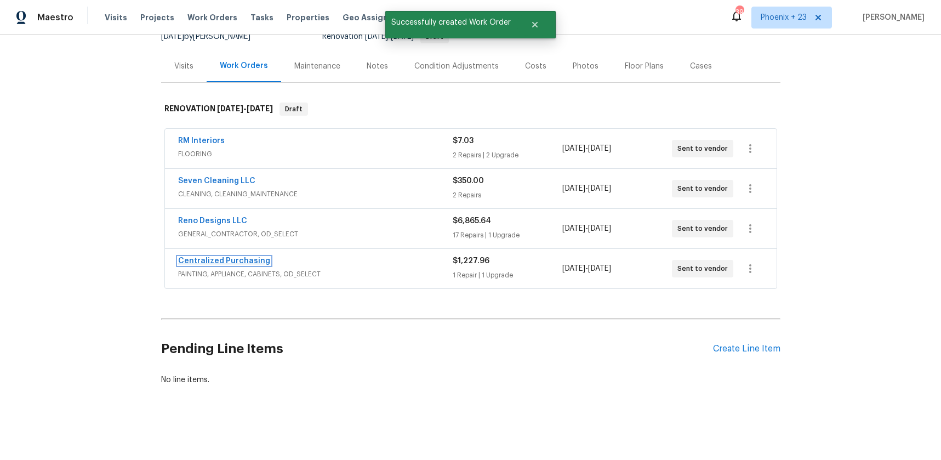
click at [202, 260] on link "Centralized Purchasing" at bounding box center [224, 261] width 92 height 8
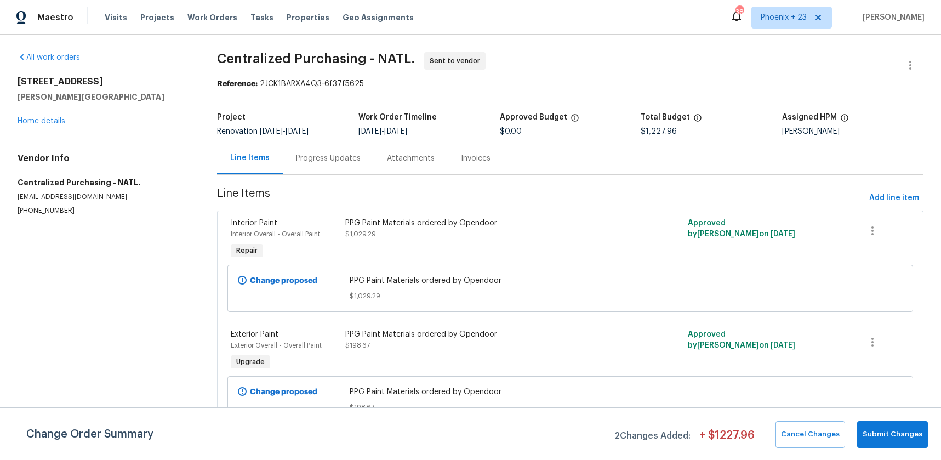
drag, startPoint x: 201, startPoint y: 19, endPoint x: 260, endPoint y: 27, distance: 60.3
click at [201, 19] on span "Work Orders" at bounding box center [212, 17] width 50 height 11
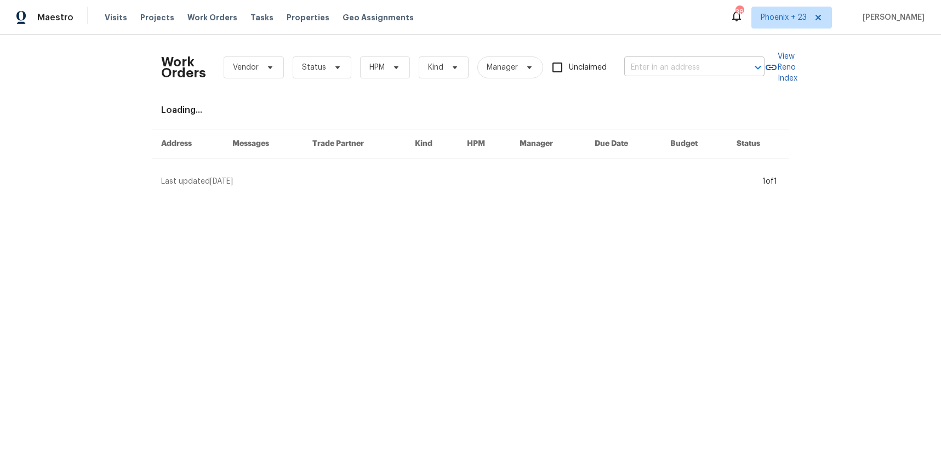
click at [675, 74] on input "text" at bounding box center [679, 67] width 110 height 17
paste input "[STREET_ADDRESS]"
type input "[STREET_ADDRESS]"
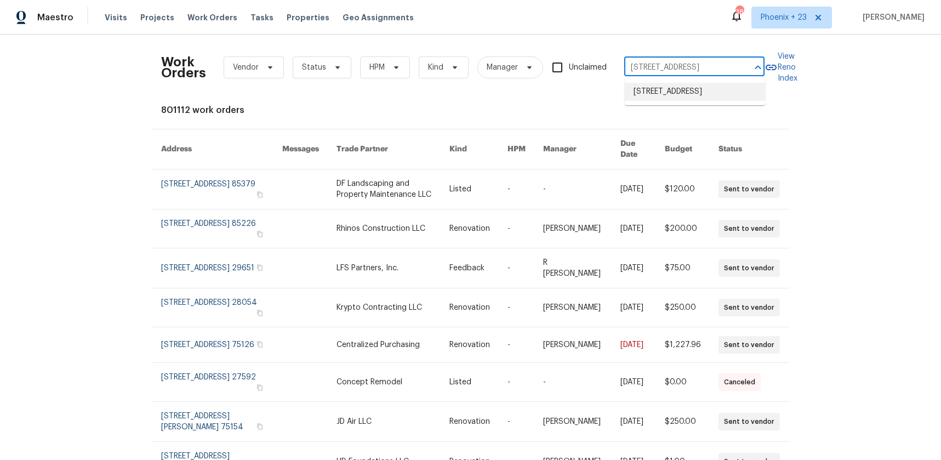
click at [697, 100] on li "[STREET_ADDRESS]" at bounding box center [695, 92] width 140 height 18
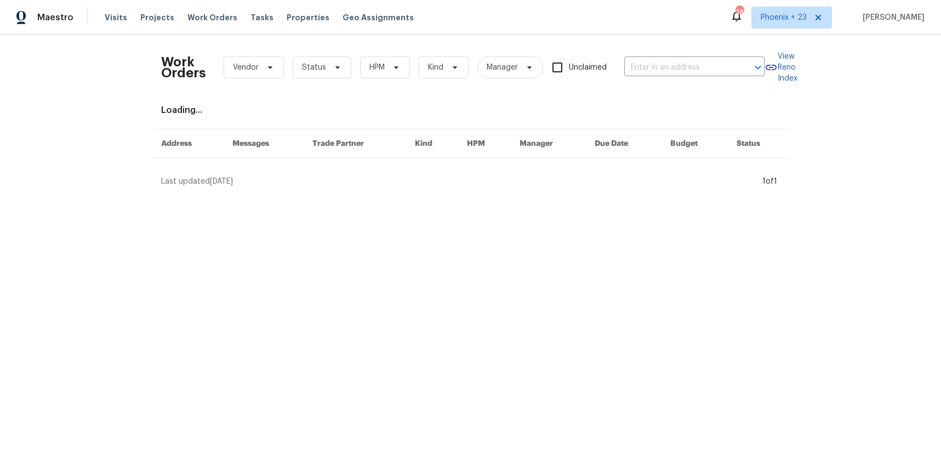
type input "[STREET_ADDRESS]"
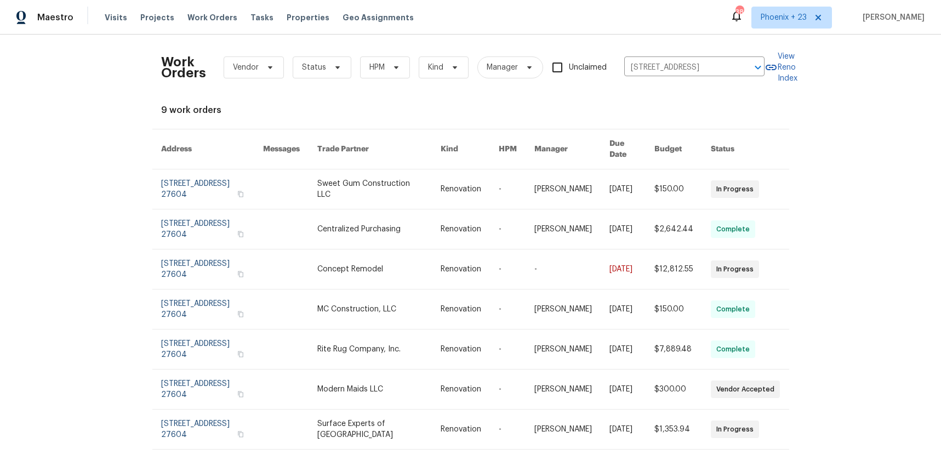
drag, startPoint x: 533, startPoint y: 155, endPoint x: 422, endPoint y: 182, distance: 113.9
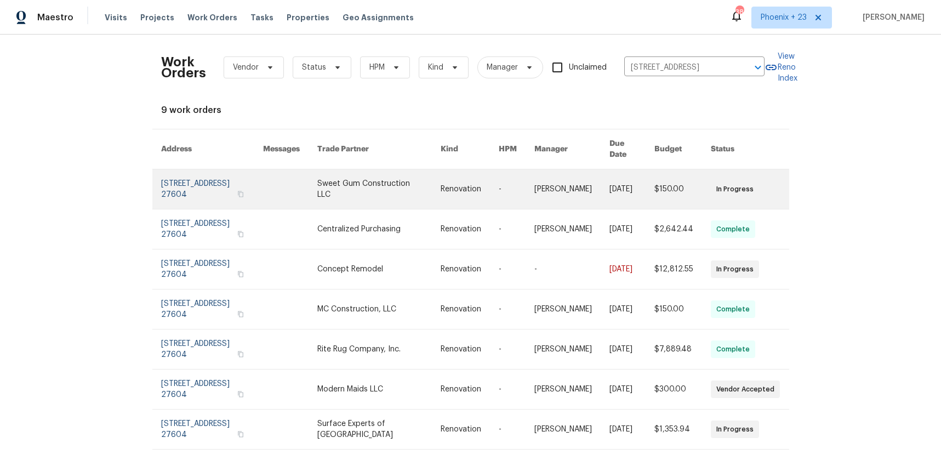
click at [422, 182] on link at bounding box center [378, 188] width 123 height 39
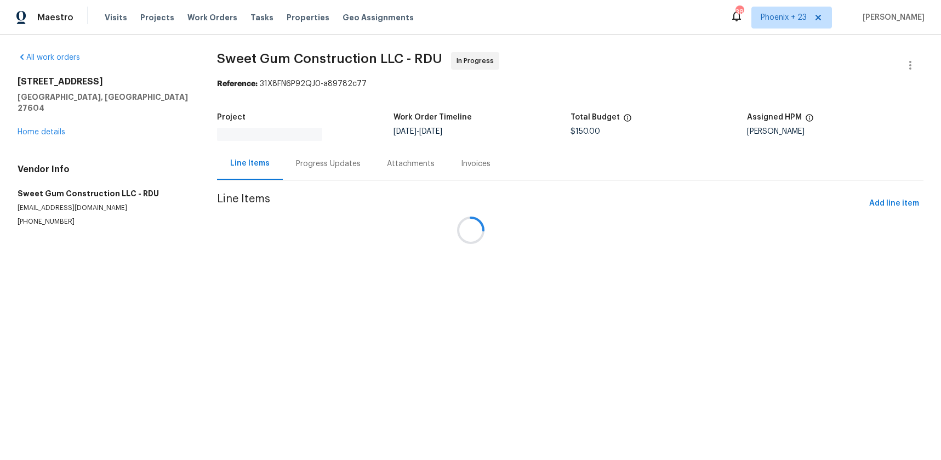
click at [60, 116] on div "[STREET_ADDRESS][PERSON_NAME] Home details" at bounding box center [104, 106] width 173 height 61
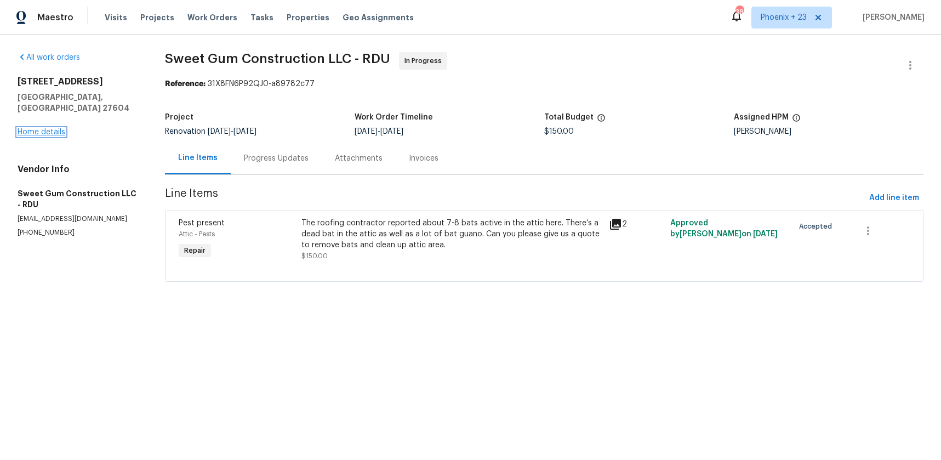
click at [59, 128] on link "Home details" at bounding box center [42, 132] width 48 height 8
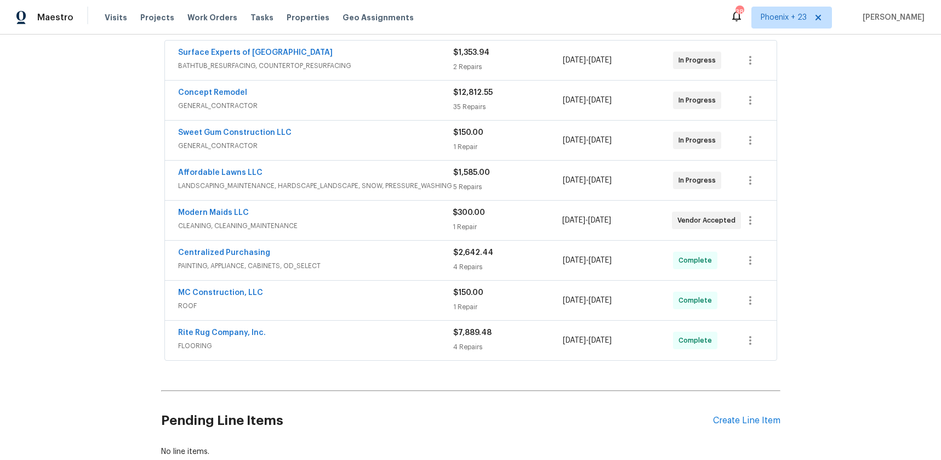
scroll to position [246, 0]
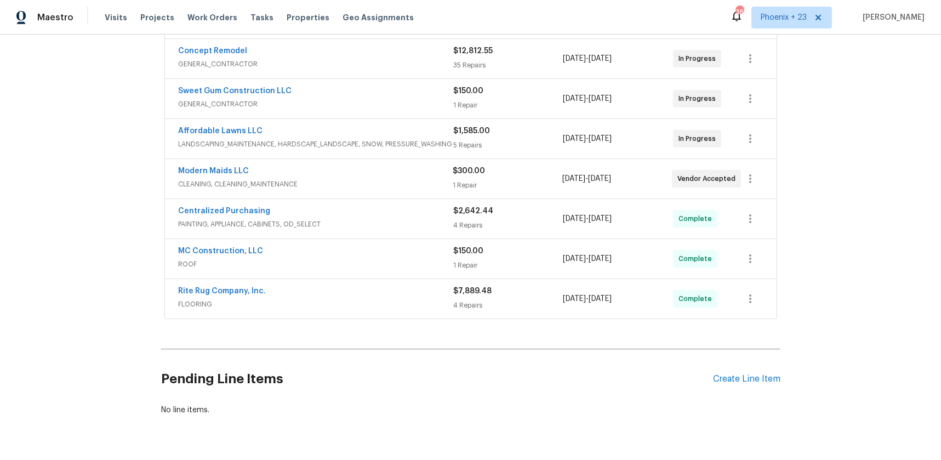
click at [743, 385] on div "Pending Line Items Create Line Item" at bounding box center [470, 378] width 619 height 51
click at [743, 383] on div "Create Line Item" at bounding box center [746, 379] width 67 height 10
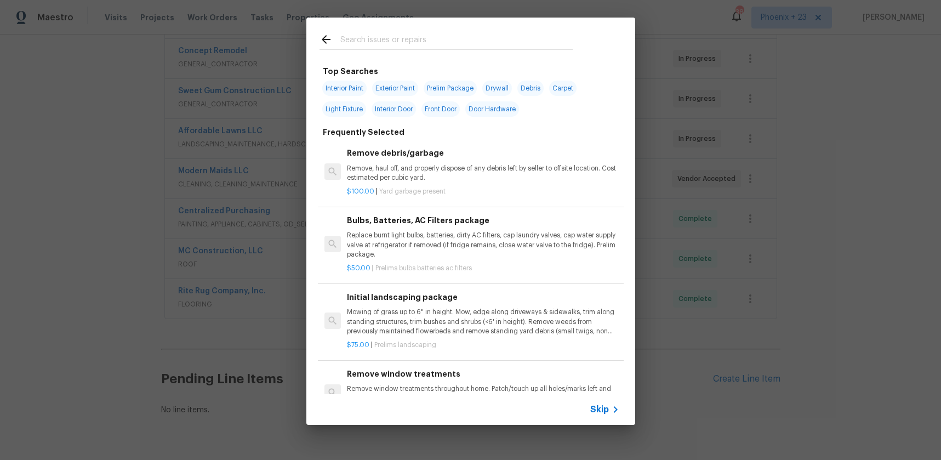
click at [408, 33] on input "text" at bounding box center [456, 41] width 232 height 16
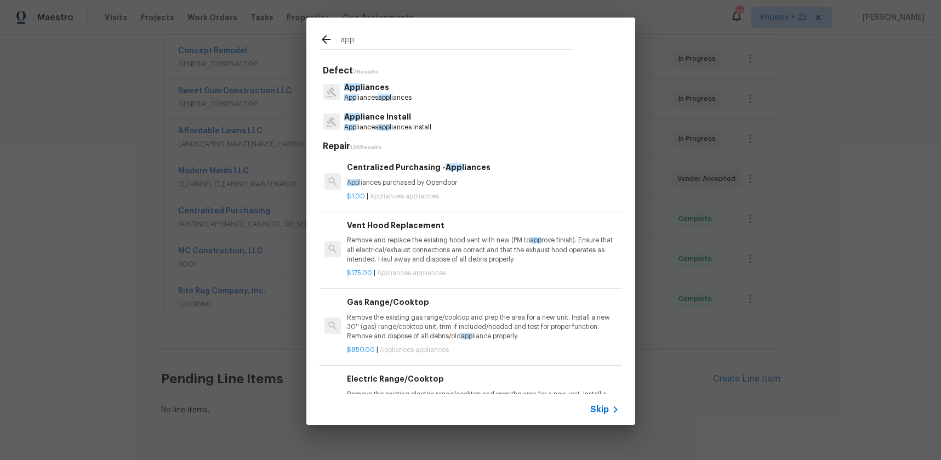
type input "app"
click at [483, 190] on div "$1.00 | Appliances appliances" at bounding box center [483, 194] width 272 height 14
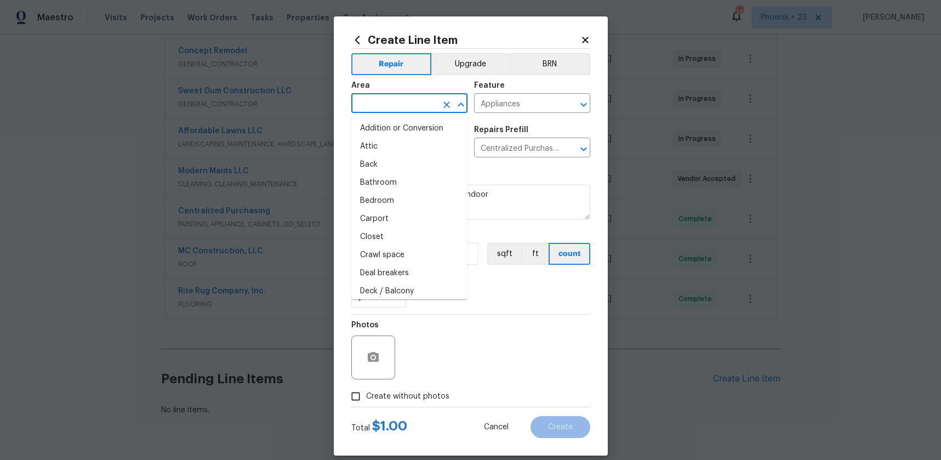
click at [379, 99] on input "text" at bounding box center [393, 104] width 85 height 17
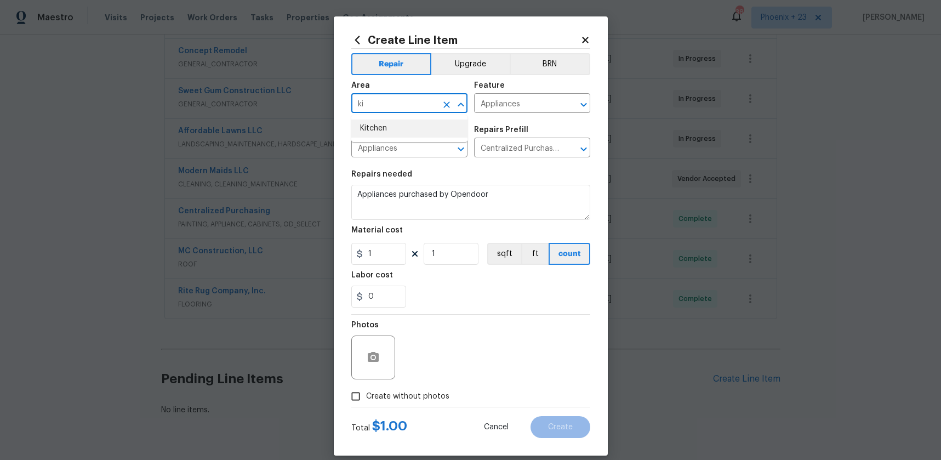
click at [382, 135] on li "Kitchen" at bounding box center [409, 128] width 116 height 18
type input "Kitchen"
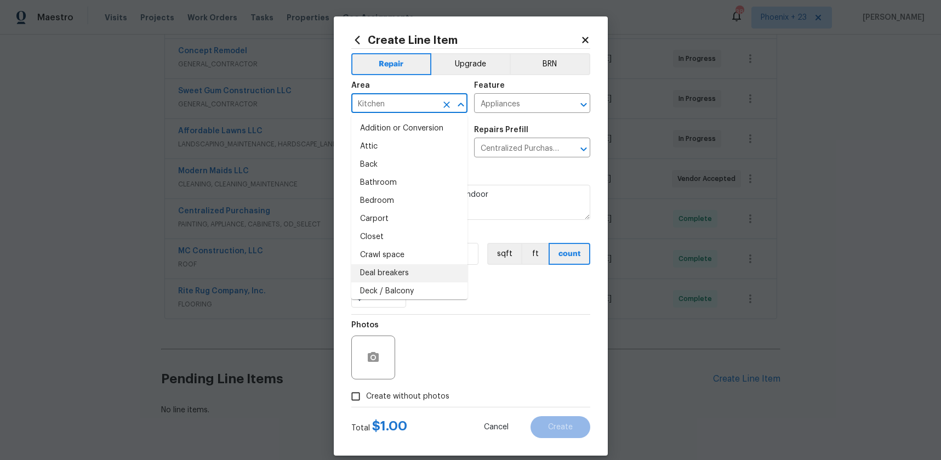
drag, startPoint x: 489, startPoint y: 296, endPoint x: 370, endPoint y: 243, distance: 131.0
click at [486, 296] on div "0" at bounding box center [470, 296] width 239 height 22
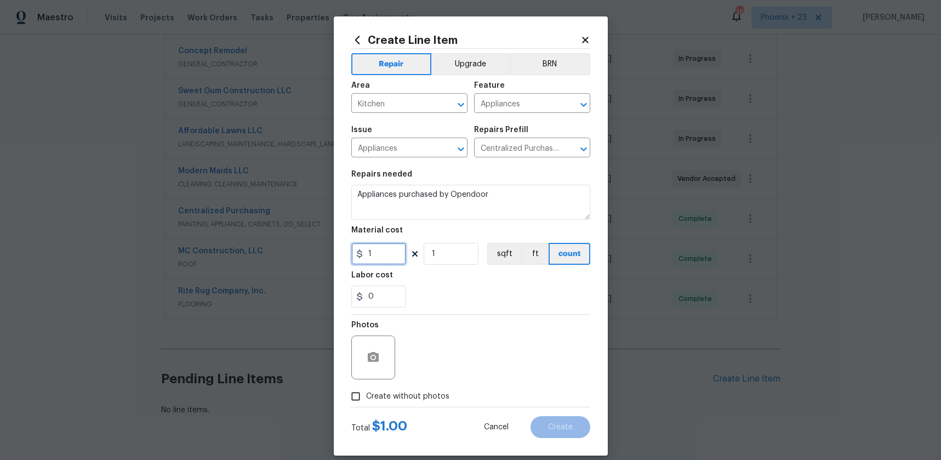
drag, startPoint x: 380, startPoint y: 256, endPoint x: 357, endPoint y: 252, distance: 23.9
click at [357, 253] on div "1" at bounding box center [378, 254] width 55 height 22
type input "702.84"
click at [420, 394] on span "Create without photos" at bounding box center [407, 397] width 83 height 12
click at [366, 394] on input "Create without photos" at bounding box center [355, 396] width 21 height 21
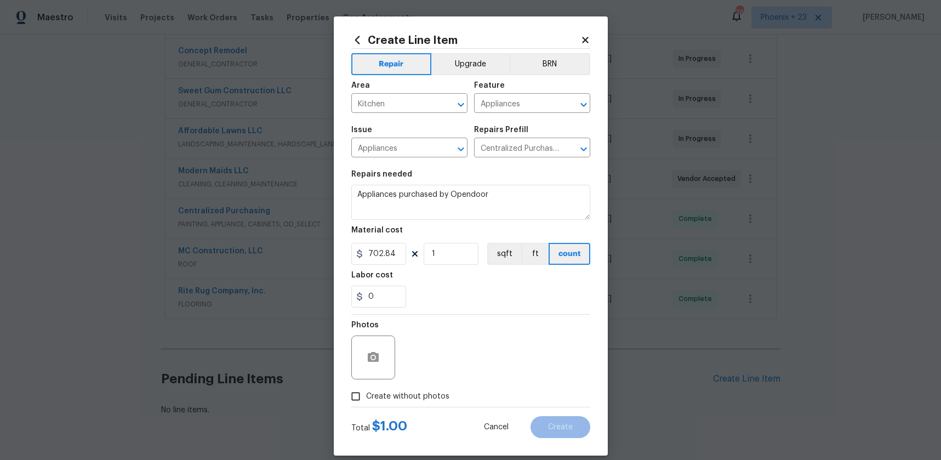
checkbox input "true"
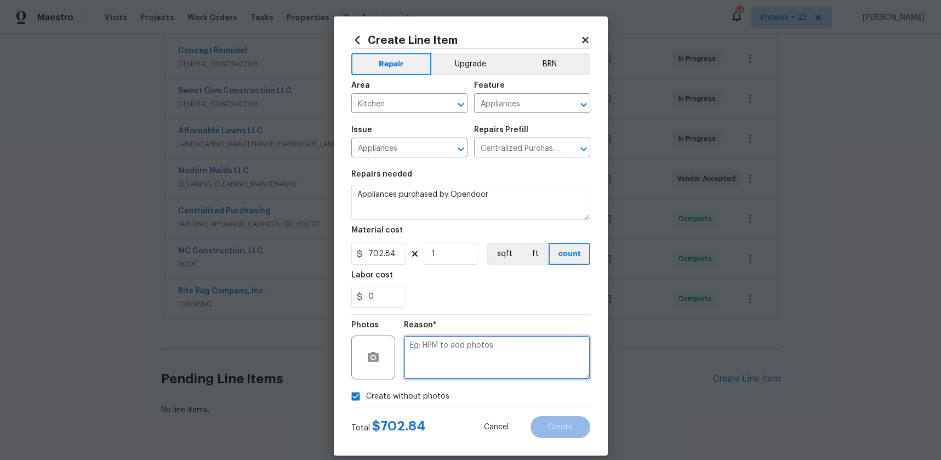
click at [432, 373] on textarea at bounding box center [497, 357] width 186 height 44
type textarea "NA"
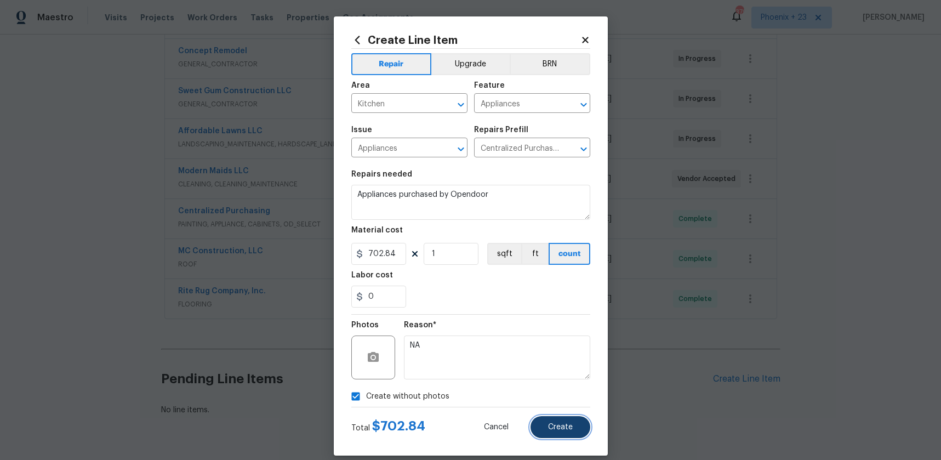
click at [552, 420] on button "Create" at bounding box center [560, 427] width 60 height 22
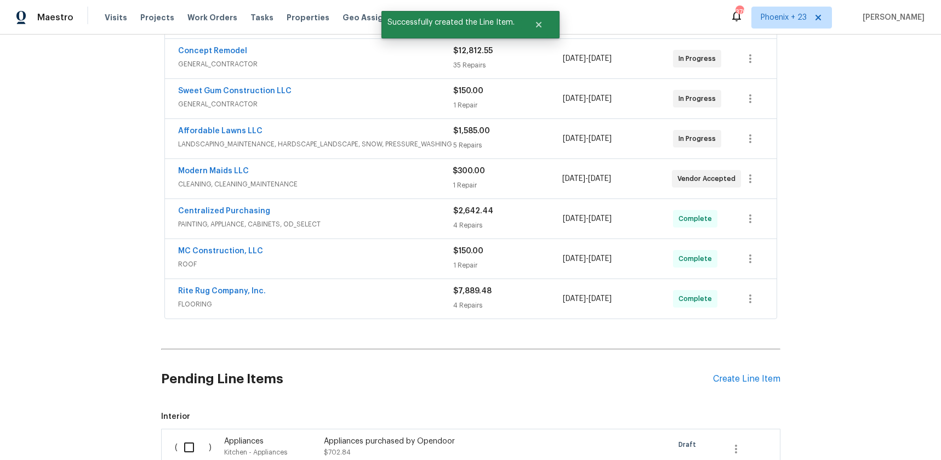
scroll to position [401, 0]
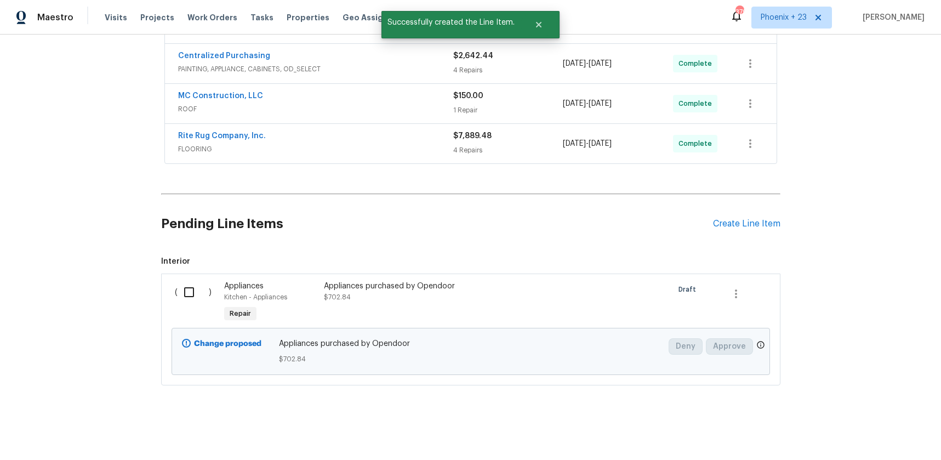
click at [179, 281] on input "checkbox" at bounding box center [193, 292] width 31 height 23
checkbox input "true"
click at [842, 433] on button "Create Work Order" at bounding box center [878, 432] width 90 height 20
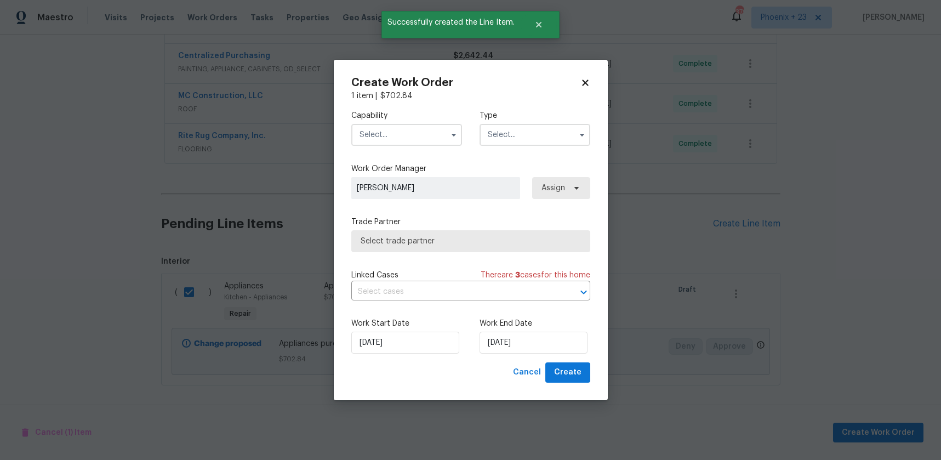
click at [391, 135] on input "text" at bounding box center [406, 135] width 111 height 22
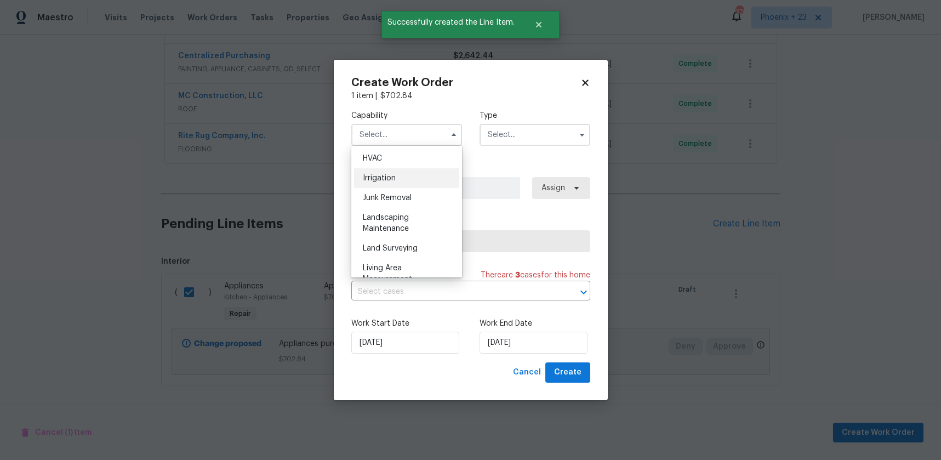
scroll to position [0, 0]
click at [392, 178] on span "Appliance" at bounding box center [381, 178] width 36 height 8
type input "Appliance"
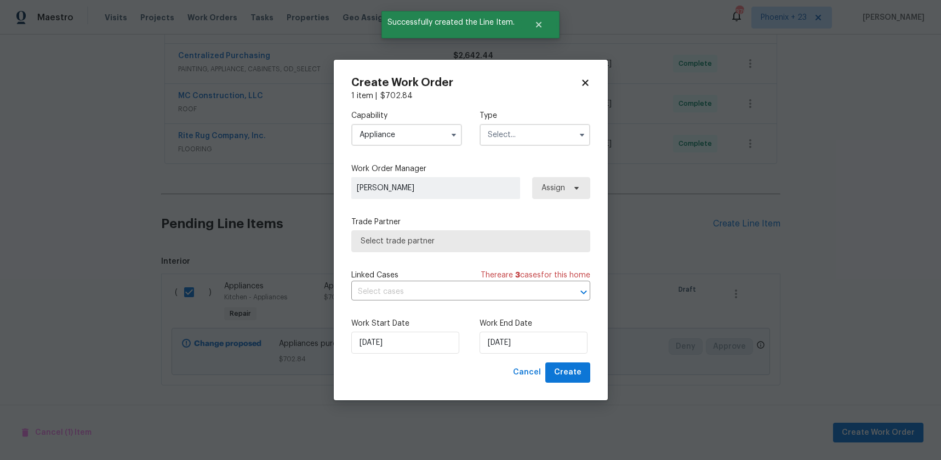
click at [525, 138] on input "text" at bounding box center [534, 135] width 111 height 22
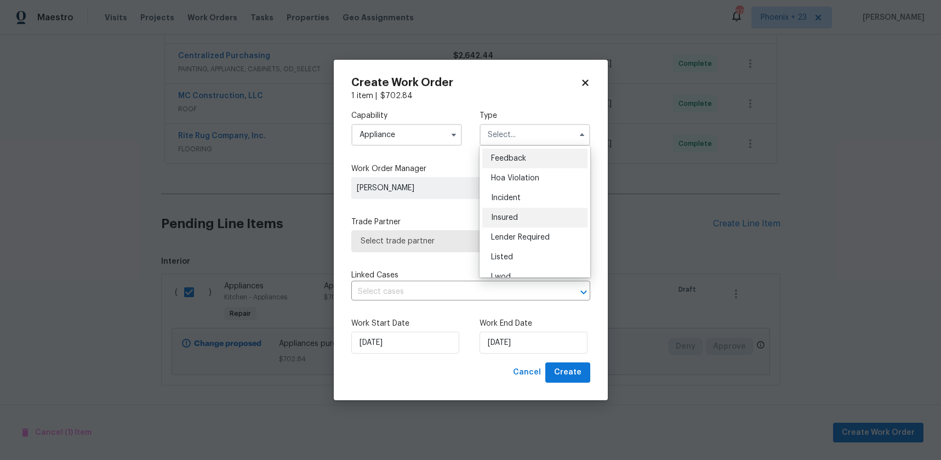
scroll to position [130, 0]
click at [524, 200] on div "Renovation" at bounding box center [534, 206] width 105 height 20
type input "Renovation"
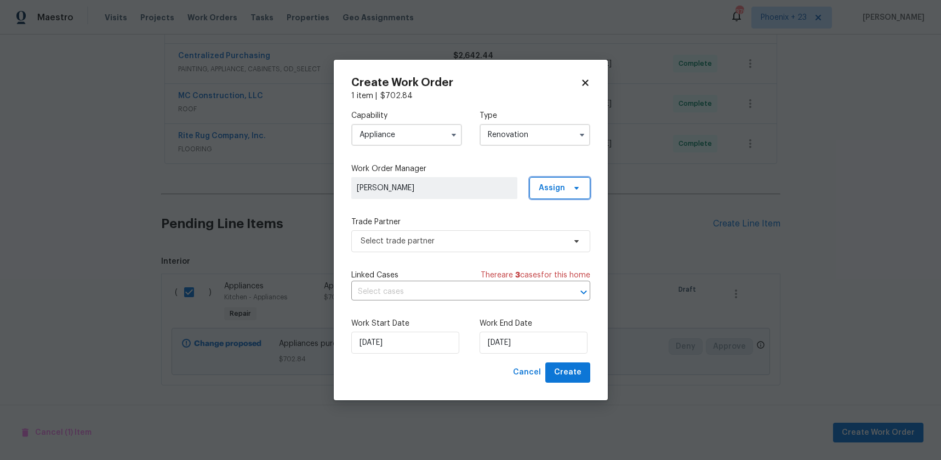
click at [542, 197] on span "Assign" at bounding box center [559, 188] width 61 height 22
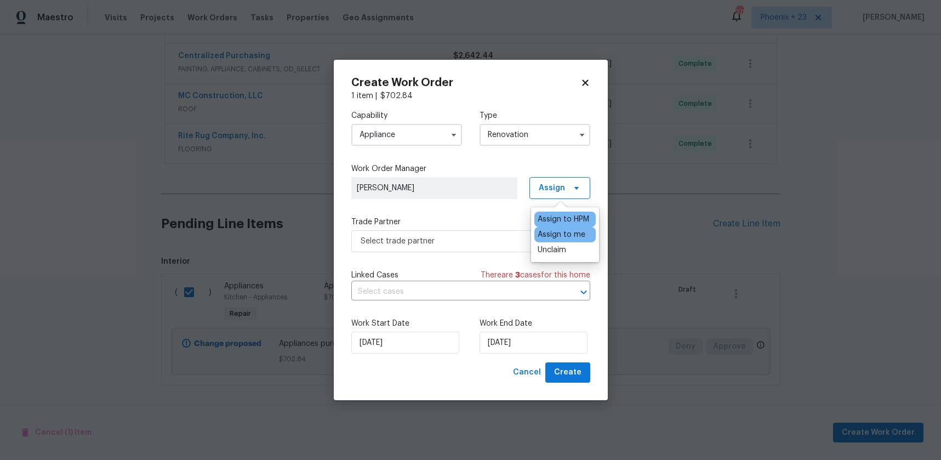
click at [545, 228] on div "Assign to me" at bounding box center [564, 234] width 61 height 15
click at [544, 232] on div "Assign to me" at bounding box center [562, 234] width 48 height 11
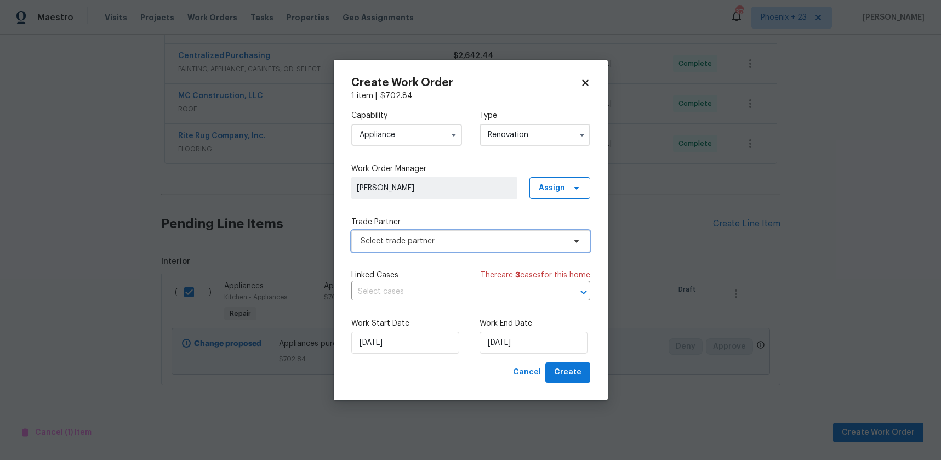
click at [482, 240] on span "Select trade partner" at bounding box center [463, 241] width 204 height 11
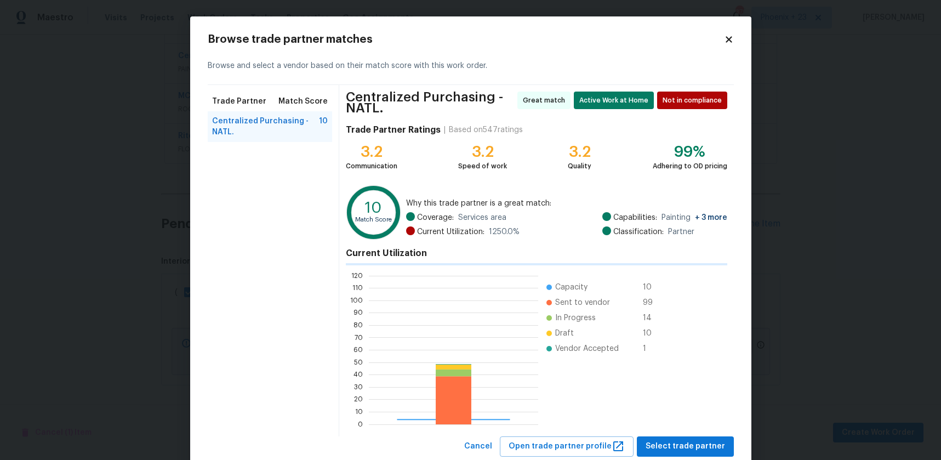
scroll to position [153, 169]
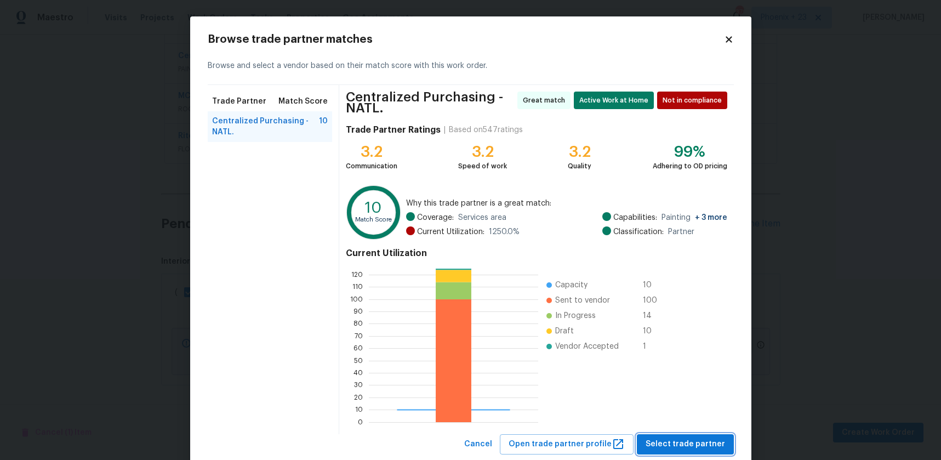
click at [712, 449] on span "Select trade partner" at bounding box center [685, 444] width 79 height 14
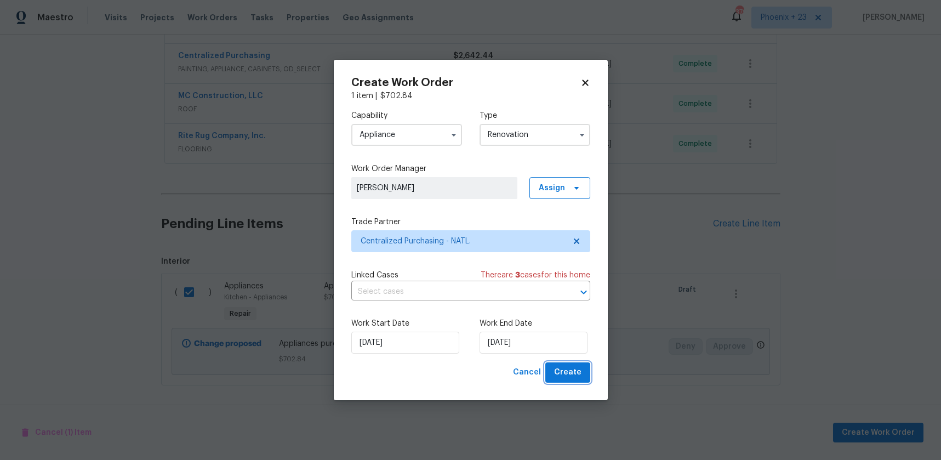
click at [583, 379] on button "Create" at bounding box center [567, 372] width 45 height 20
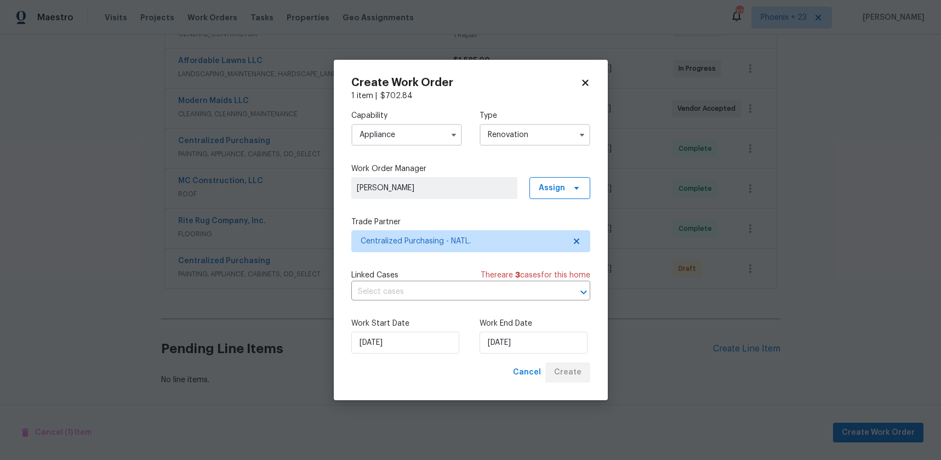
scroll to position [316, 0]
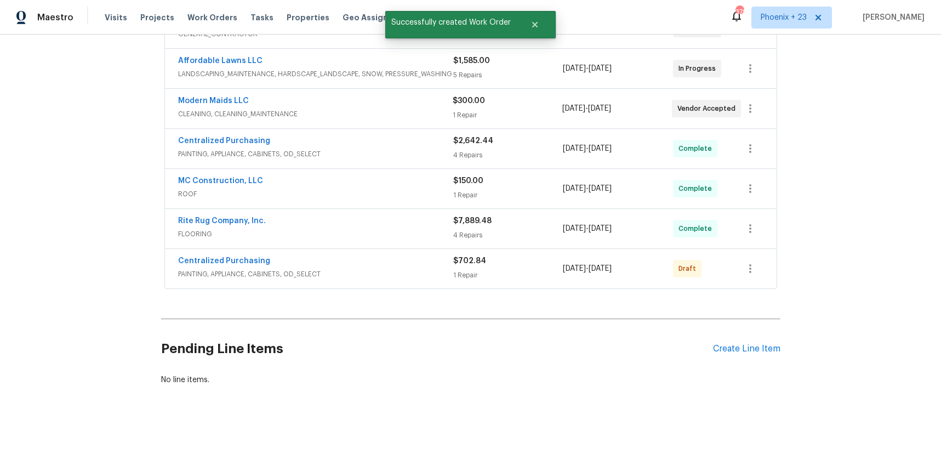
click at [730, 265] on div "Centralized Purchasing PAINTING, APPLIANCE, CABINETS, OD_SELECT $702.84 1 Repai…" at bounding box center [457, 268] width 559 height 26
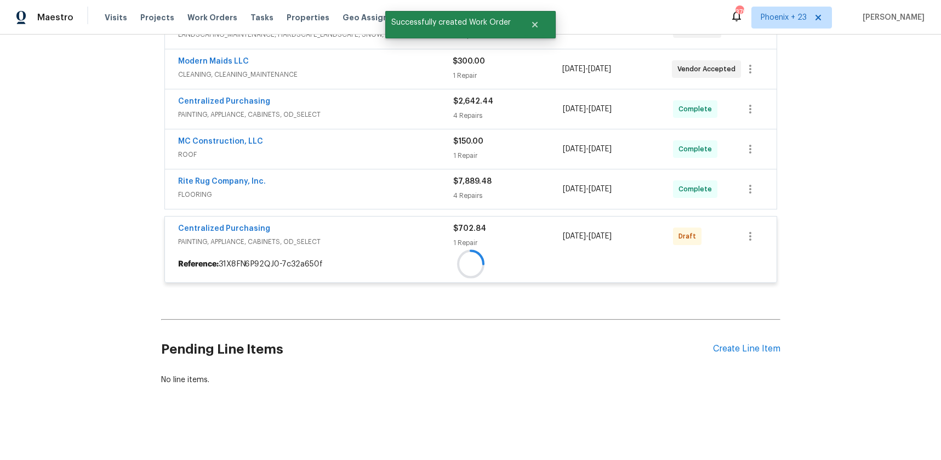
click at [751, 266] on div at bounding box center [471, 263] width 612 height 21
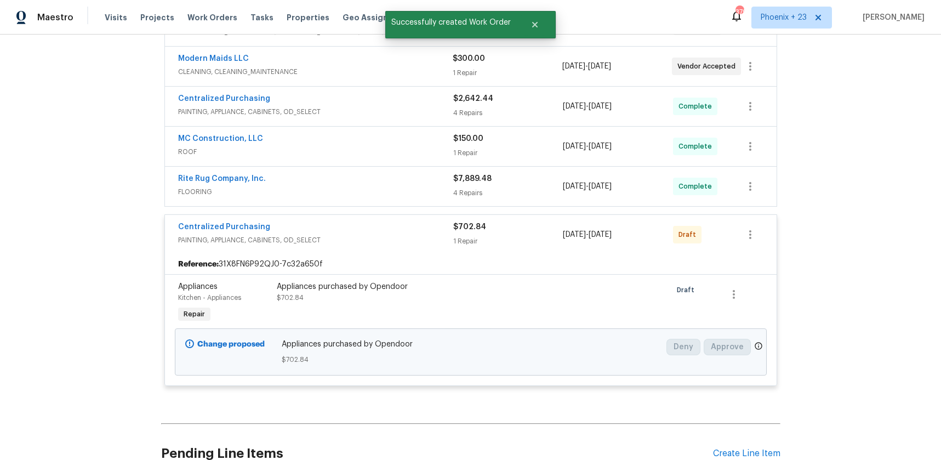
scroll to position [401, 0]
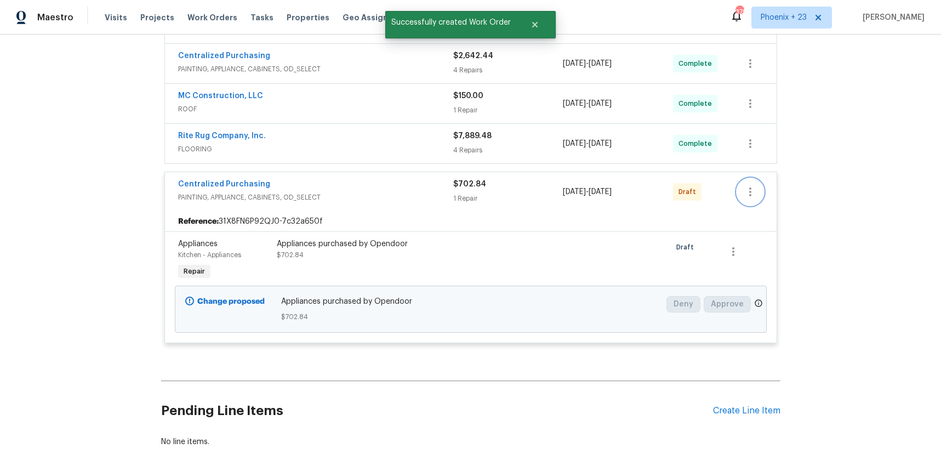
click at [752, 196] on icon "button" at bounding box center [750, 191] width 13 height 13
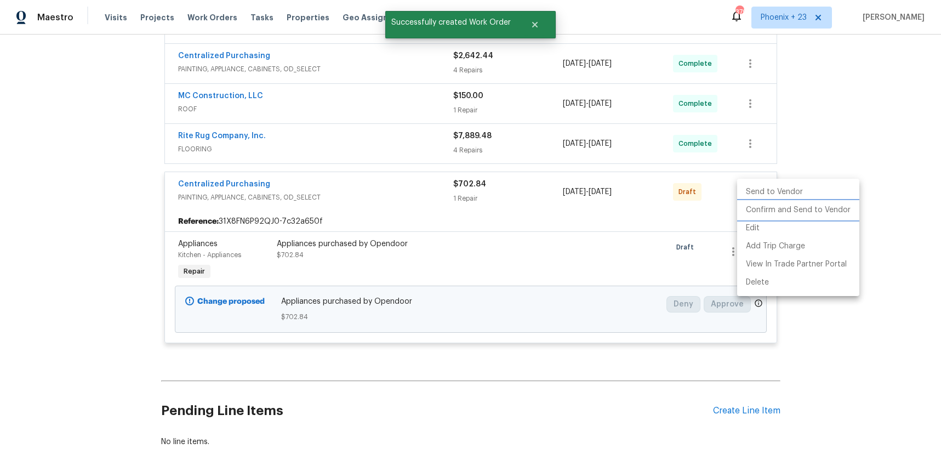
click at [748, 211] on li "Confirm and Send to Vendor" at bounding box center [798, 210] width 122 height 18
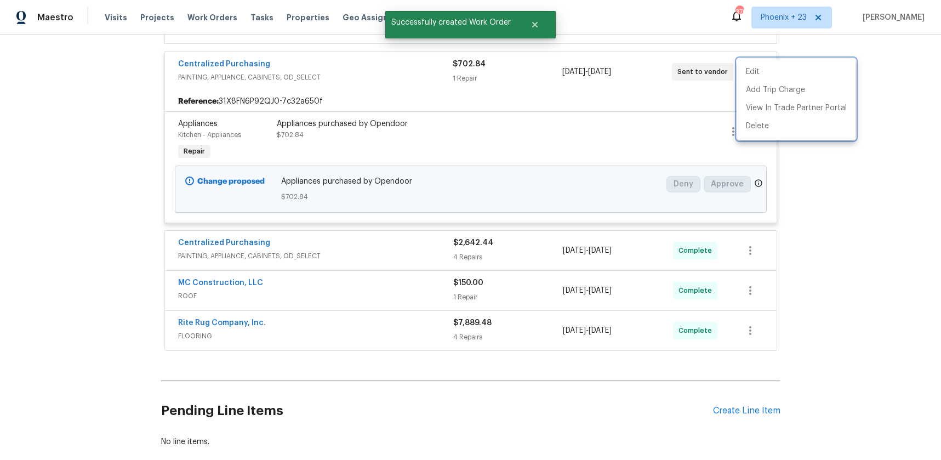
click at [98, 125] on div at bounding box center [470, 230] width 941 height 460
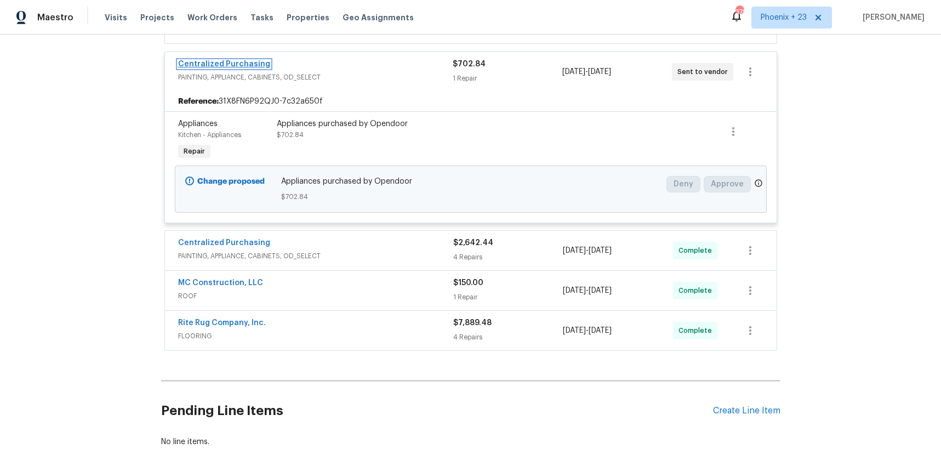
click at [244, 64] on link "Centralized Purchasing" at bounding box center [224, 64] width 92 height 8
